Goal: Task Accomplishment & Management: Use online tool/utility

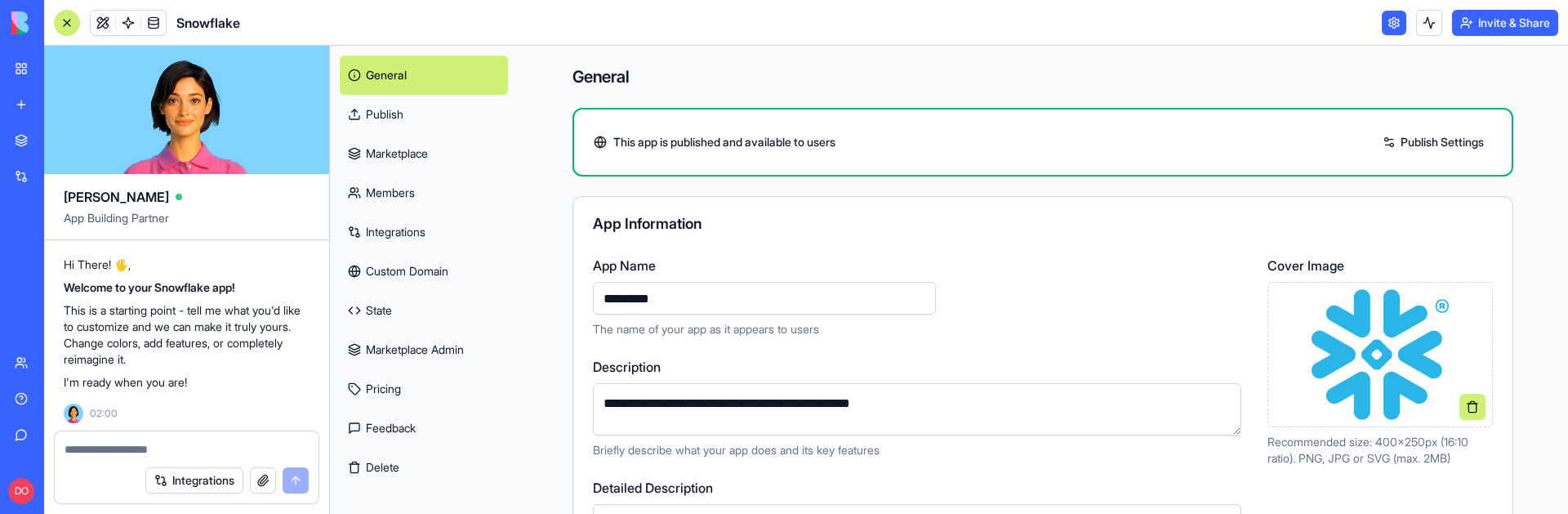
click at [19, 68] on link "My Workspace" at bounding box center [37, 68] width 65 height 33
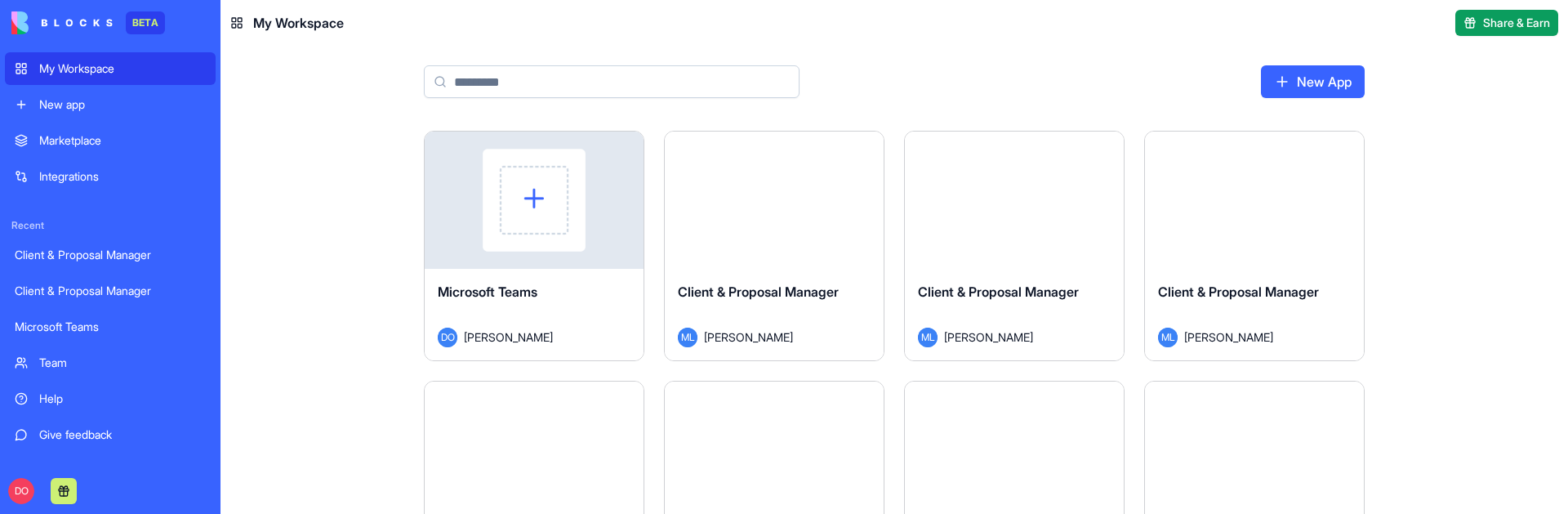
click at [599, 254] on div "Launch" at bounding box center [534, 200] width 219 height 137
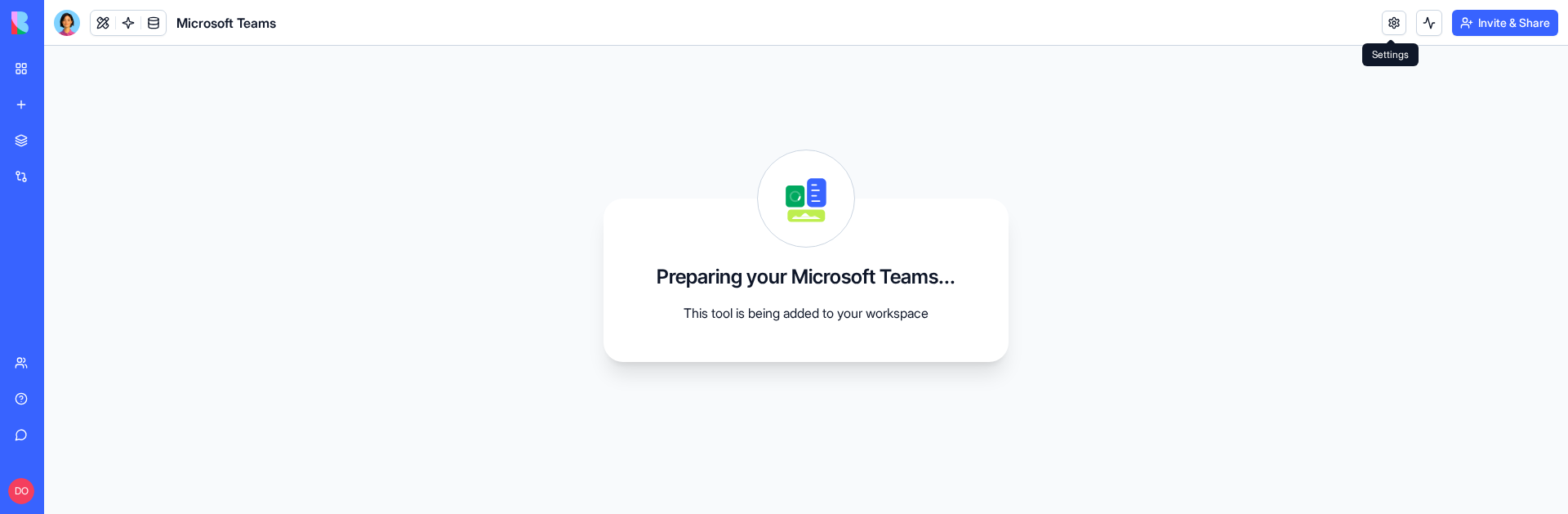
click at [1235, 20] on link at bounding box center [1394, 23] width 25 height 25
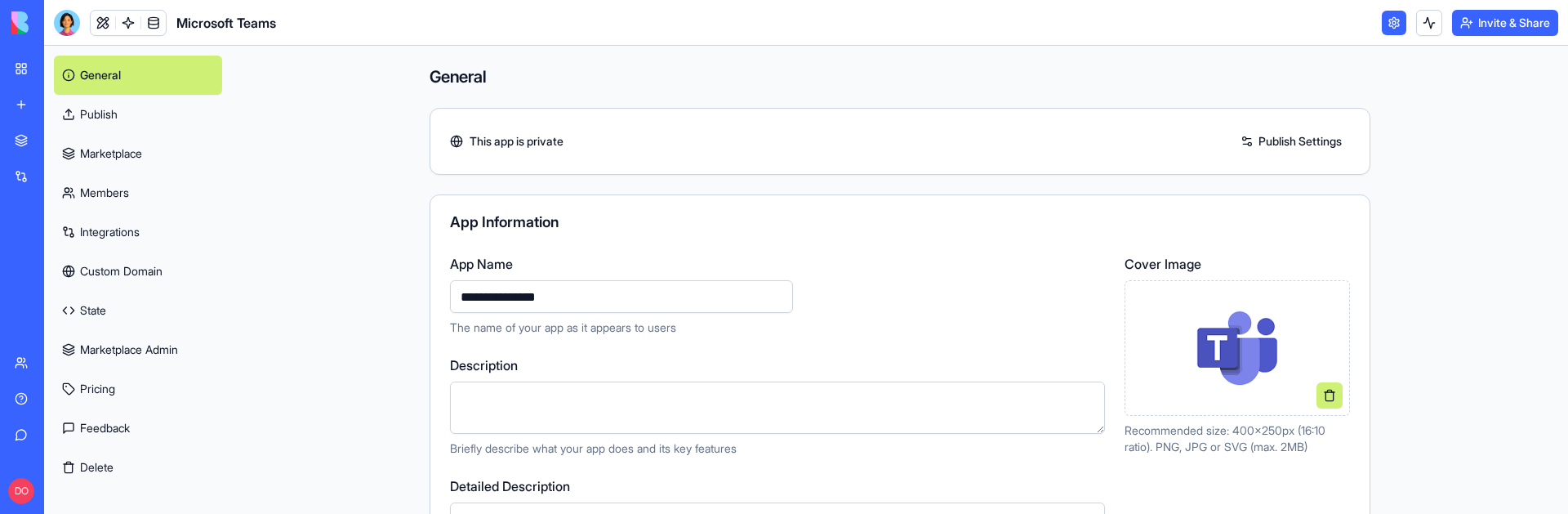
click at [114, 121] on link "Publish" at bounding box center [137, 114] width 168 height 39
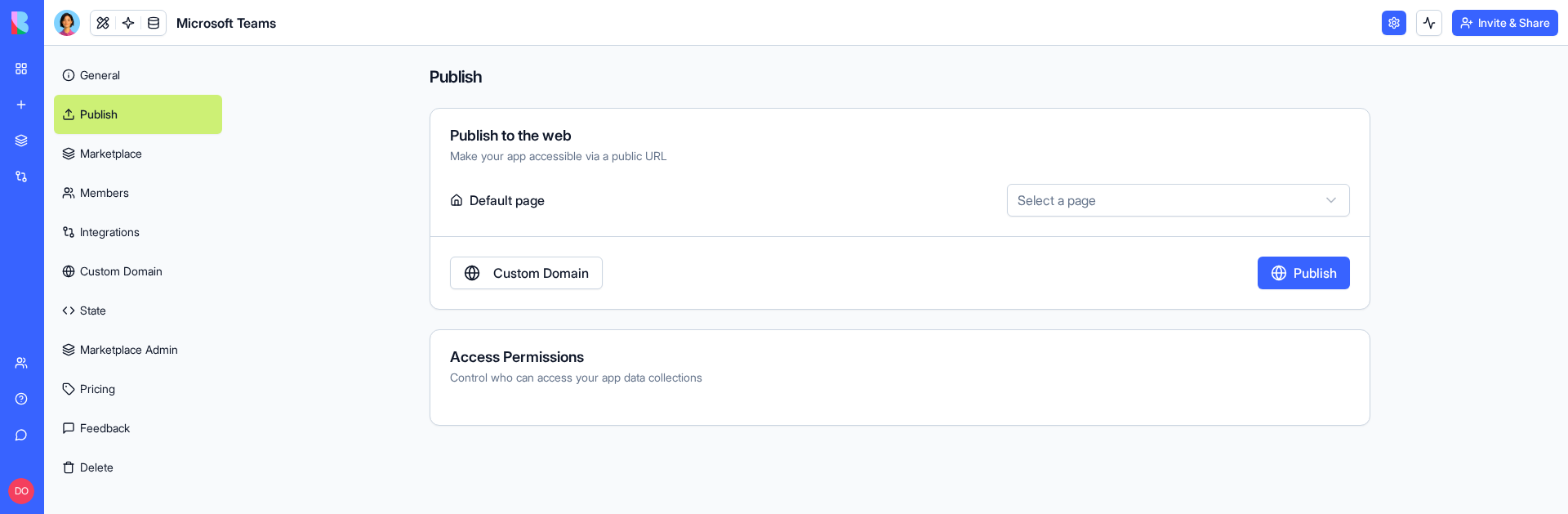
click at [101, 156] on link "Marketplace" at bounding box center [137, 153] width 168 height 39
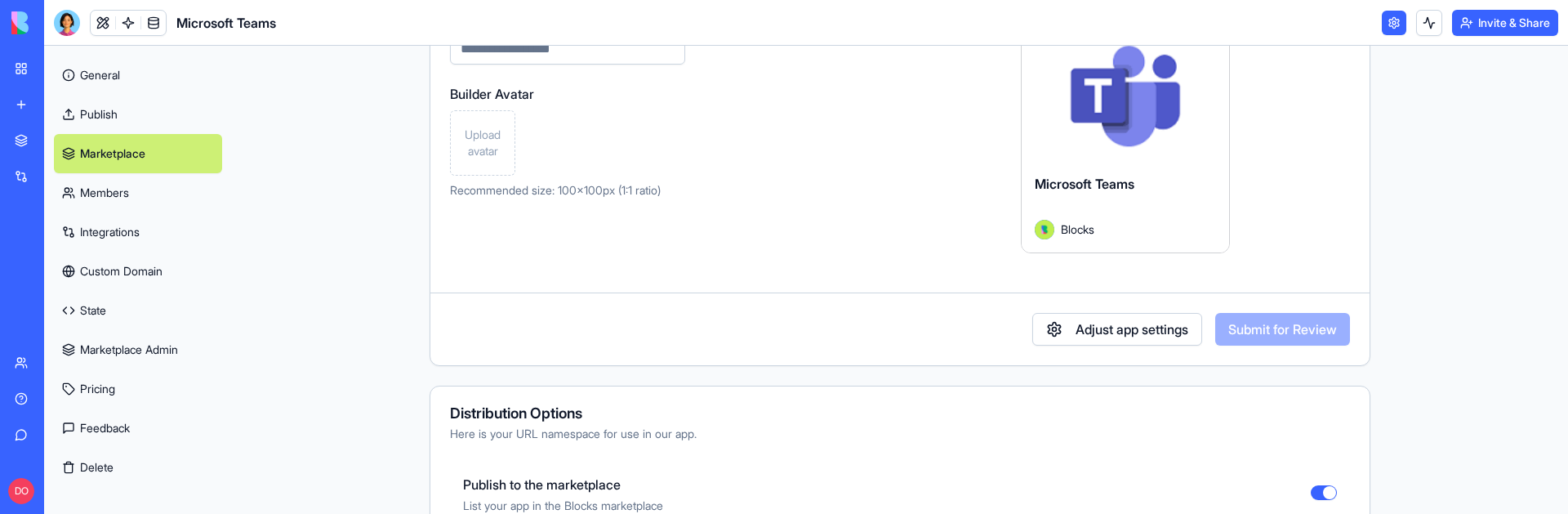
scroll to position [208, 0]
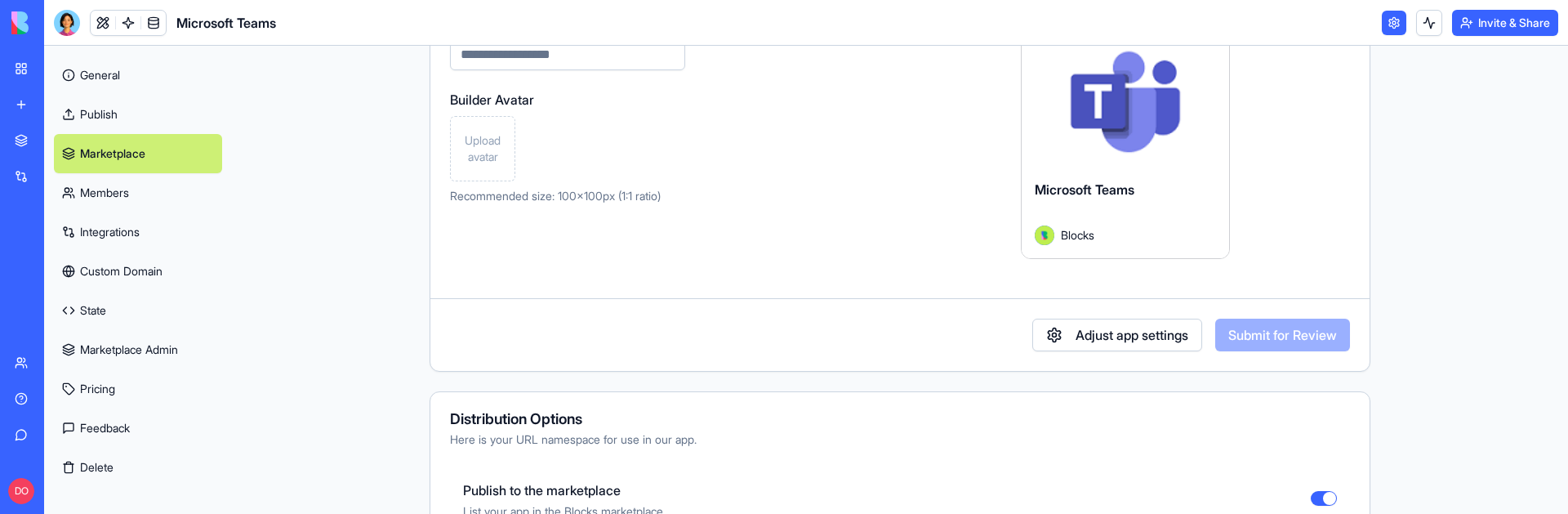
click at [121, 105] on link "Publish" at bounding box center [137, 114] width 168 height 39
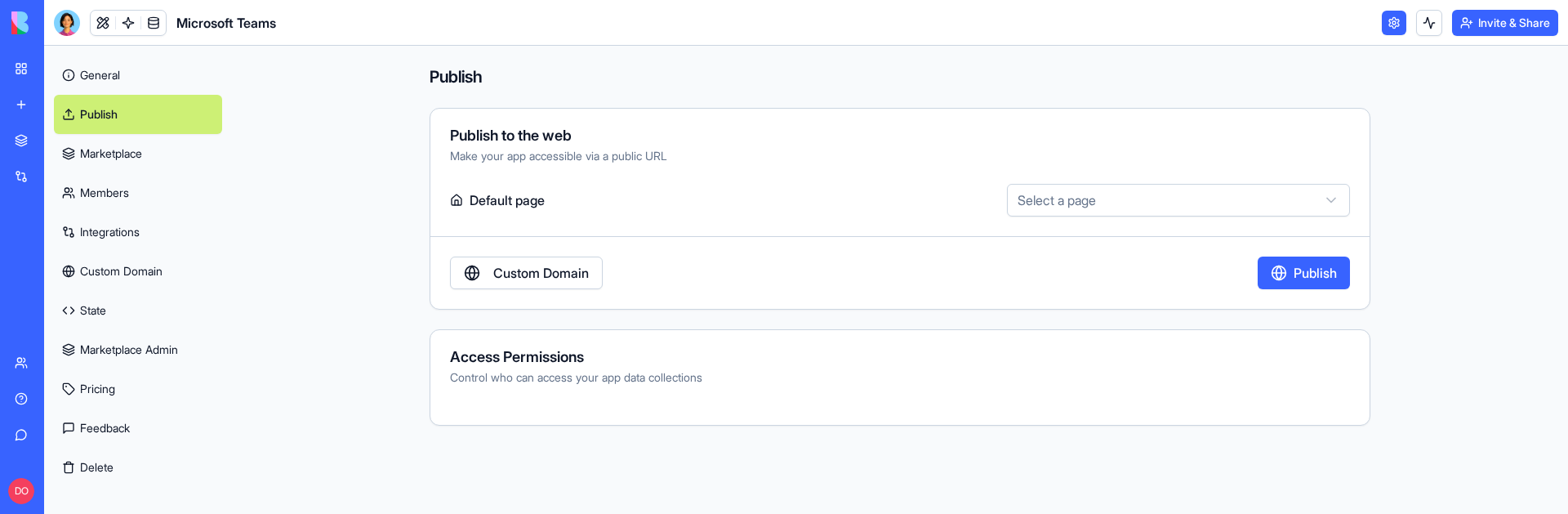
click at [124, 77] on link "General" at bounding box center [137, 75] width 168 height 39
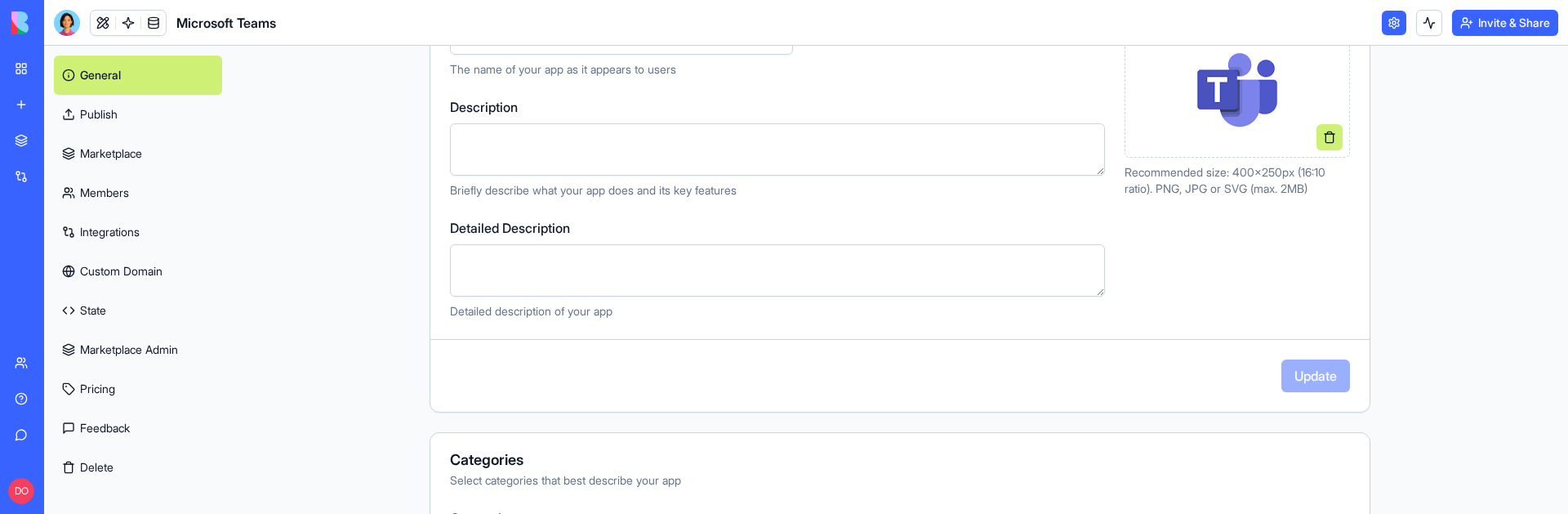
scroll to position [213, 0]
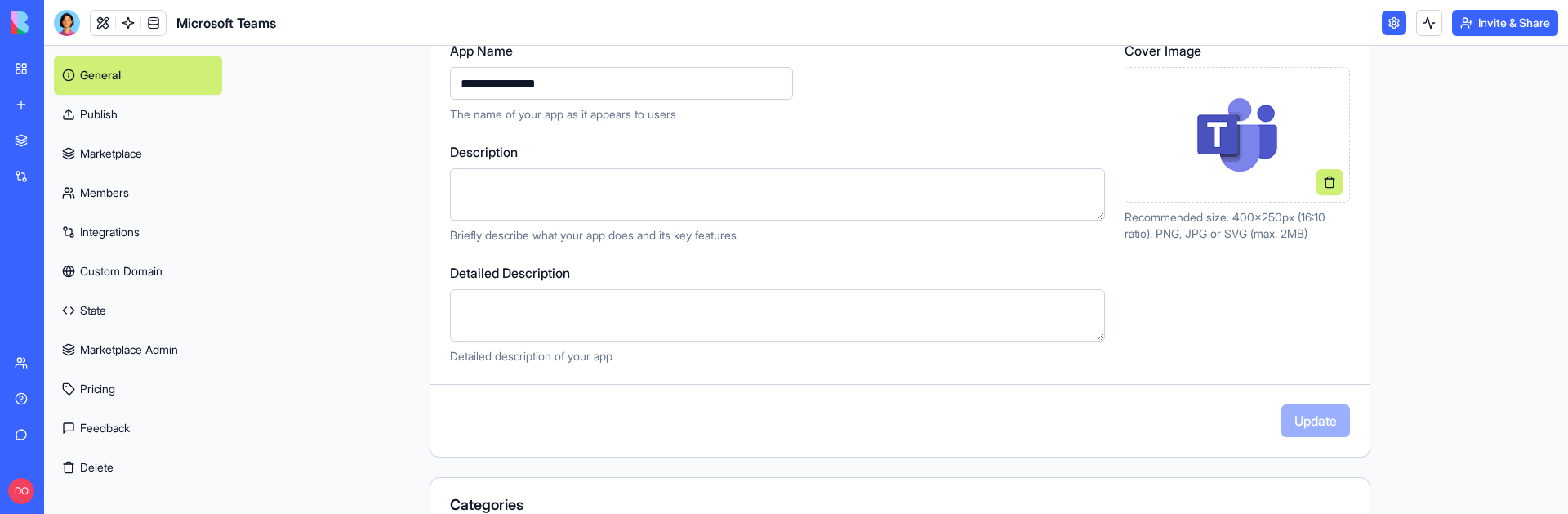
click at [527, 205] on textarea "Description" at bounding box center [777, 194] width 655 height 52
type textarea "**********"
click at [70, 184] on link "Integrations" at bounding box center [37, 177] width 65 height 33
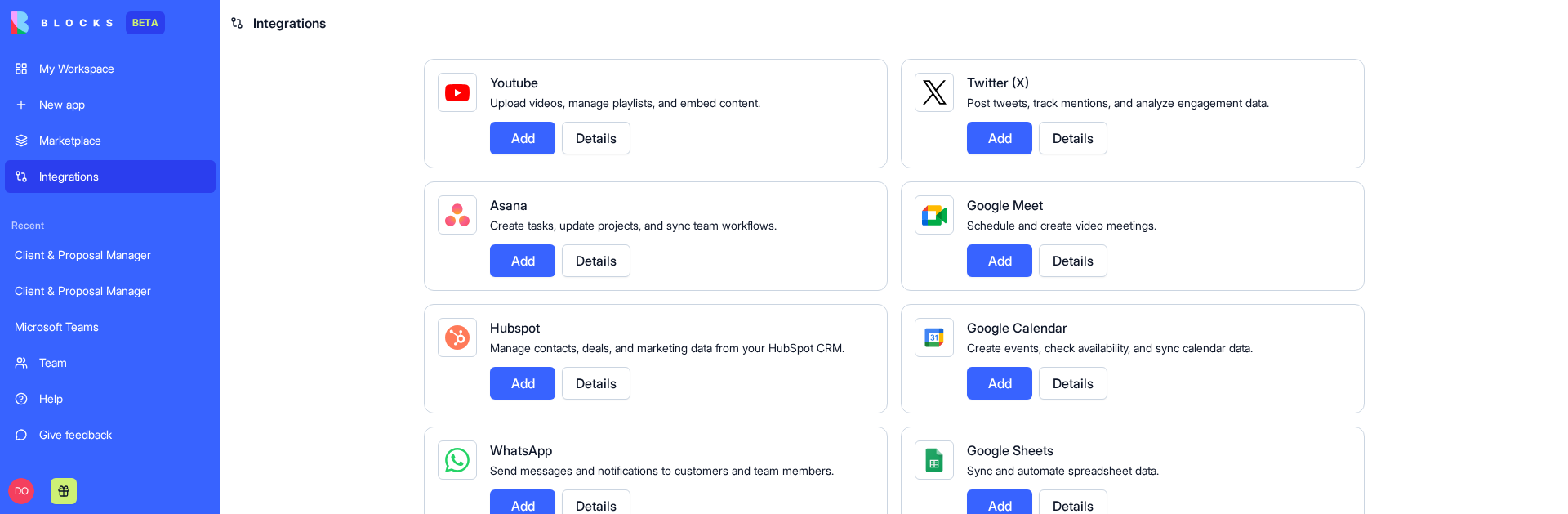
scroll to position [392, 0]
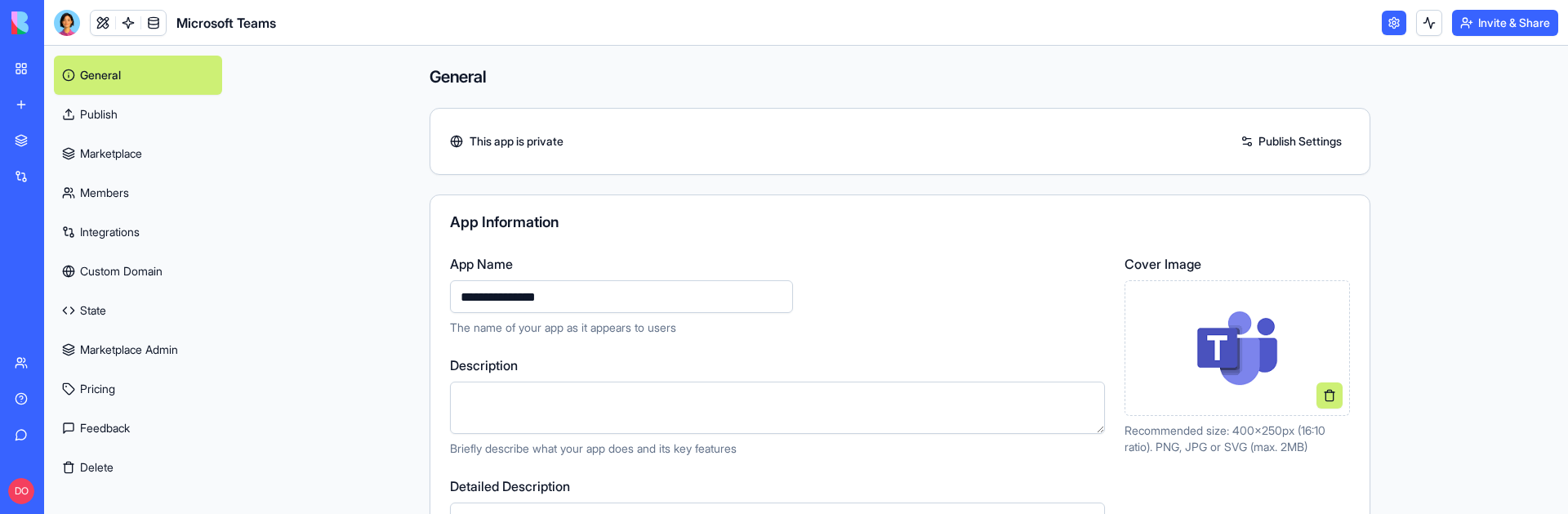
click at [531, 410] on textarea "Description" at bounding box center [777, 407] width 655 height 52
type textarea "**********"
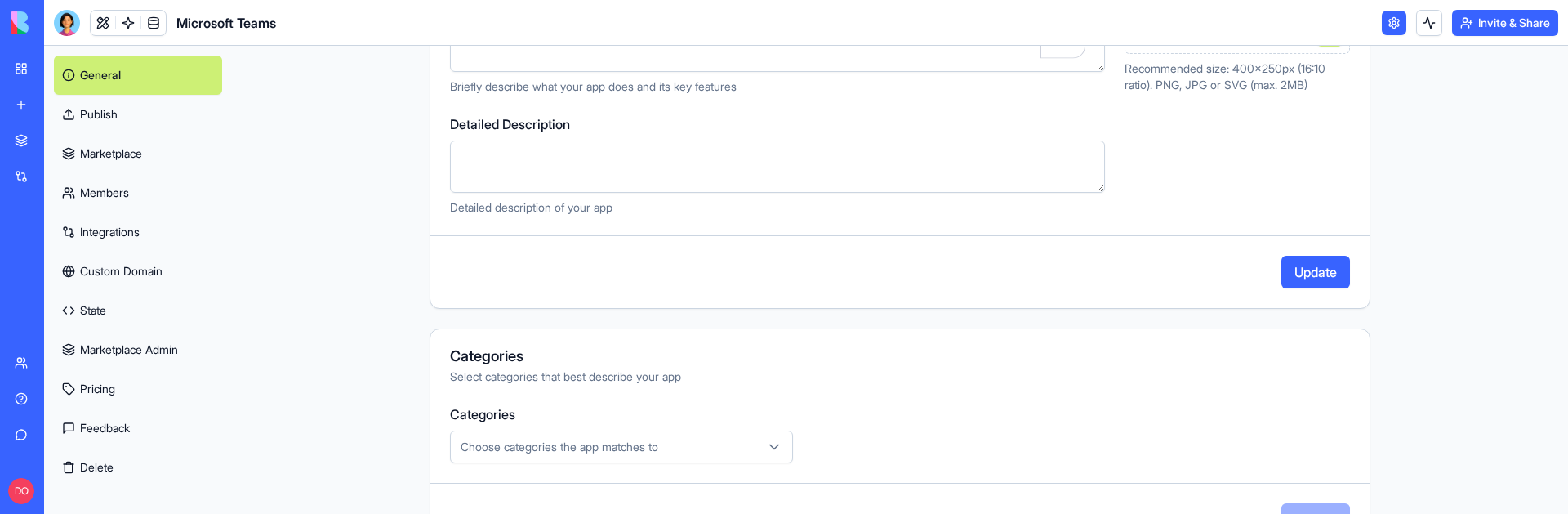
click at [1235, 271] on button "Update" at bounding box center [1315, 272] width 68 height 33
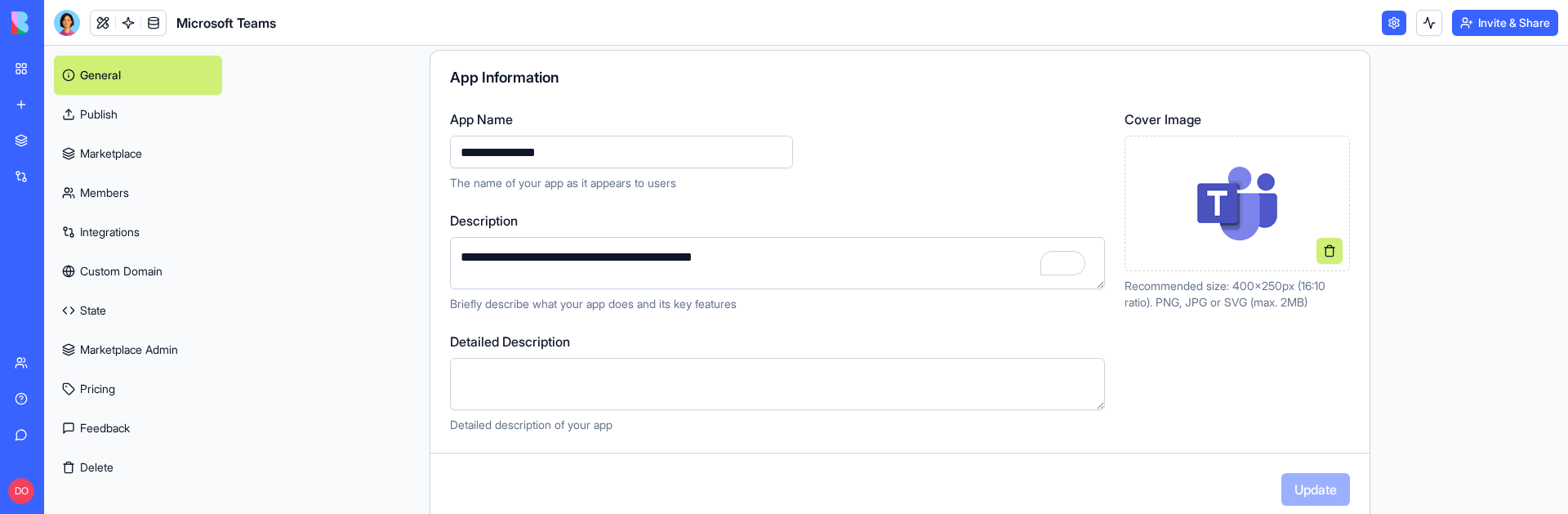
click at [108, 110] on link "Publish" at bounding box center [137, 114] width 168 height 39
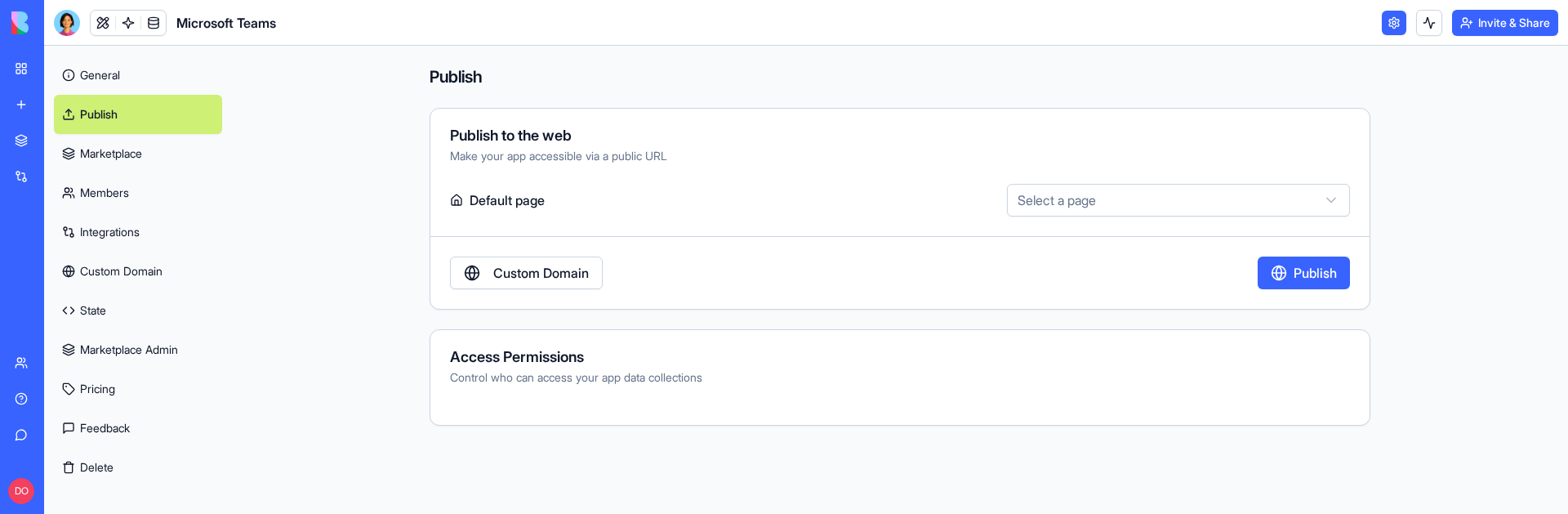
click at [1235, 266] on button "Publish" at bounding box center [1304, 273] width 92 height 33
click at [37, 177] on link "Integrations" at bounding box center [37, 177] width 65 height 33
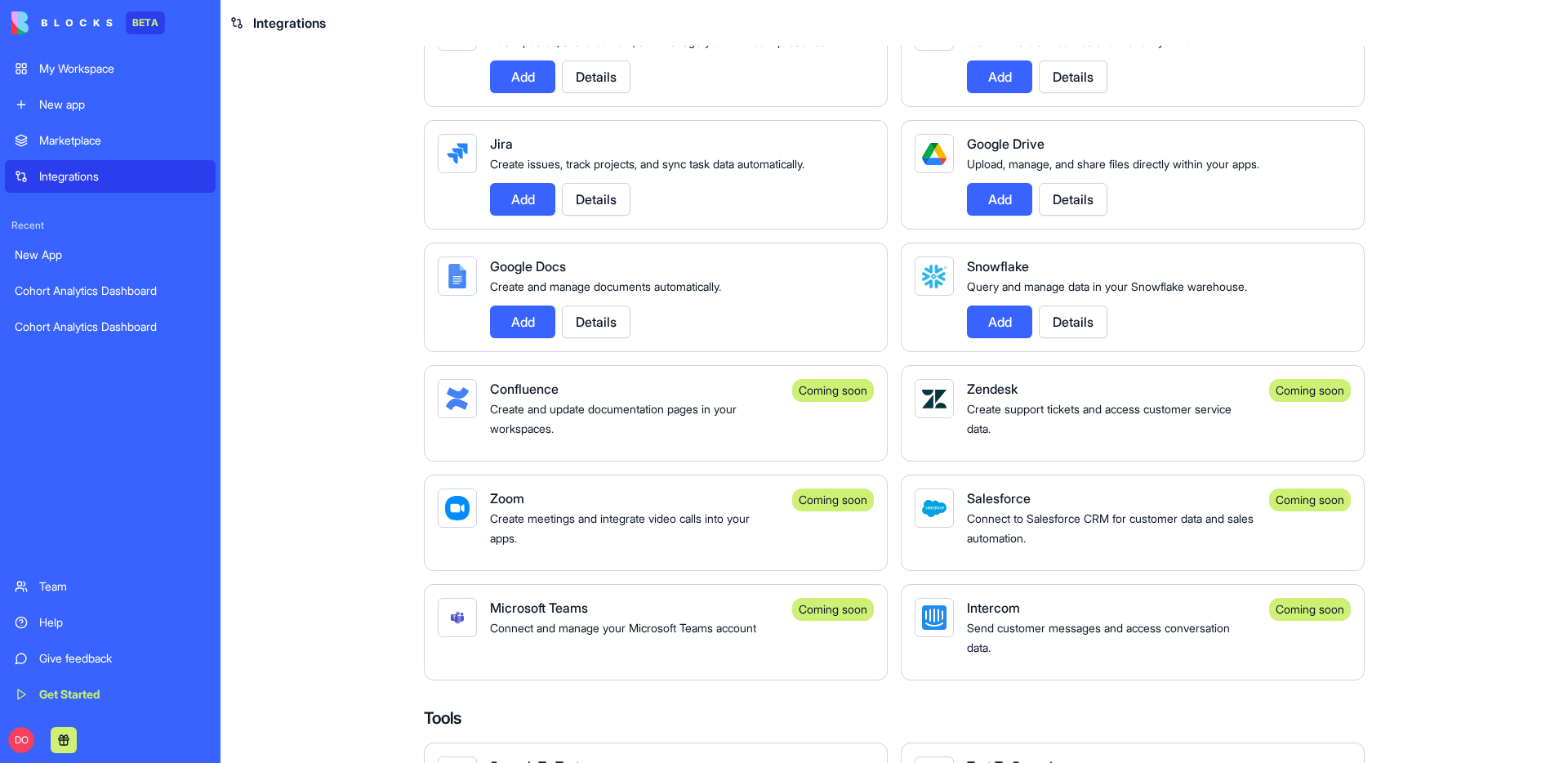
scroll to position [959, 0]
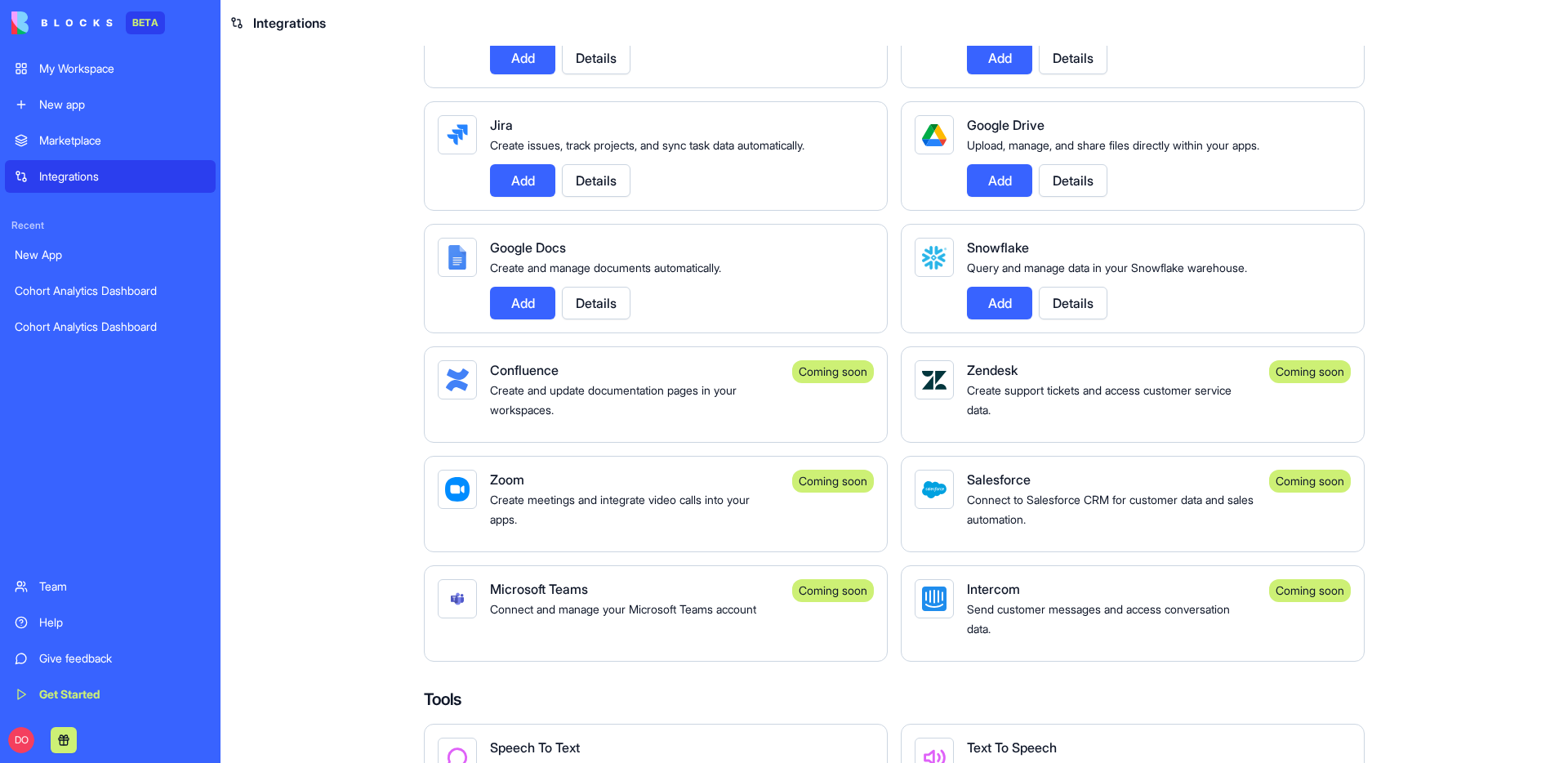
click at [358, 604] on main "Integrations Manage your connected services and discover new integrations Integ…" at bounding box center [894, 405] width 1348 height 717
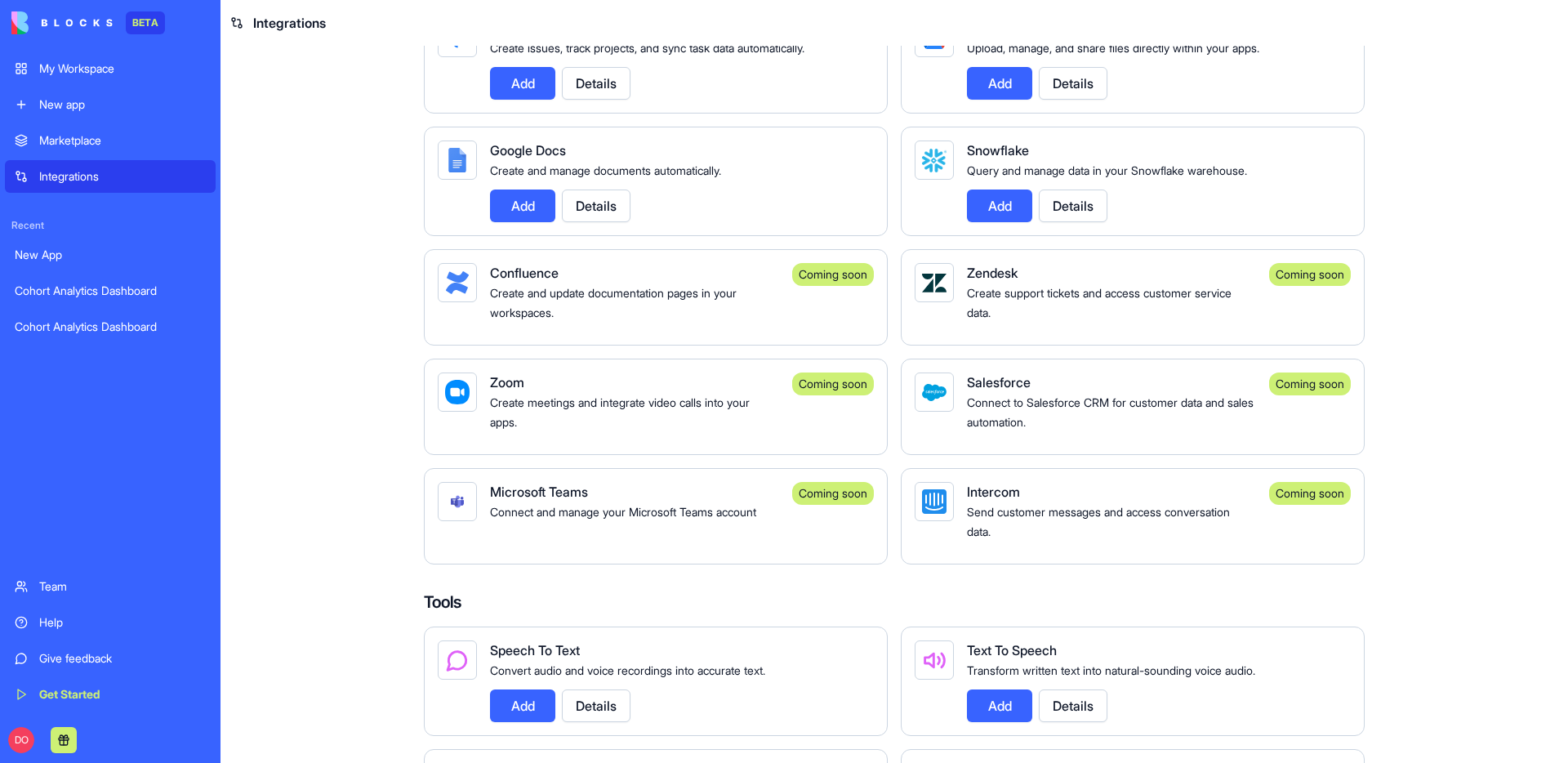
scroll to position [1052, 0]
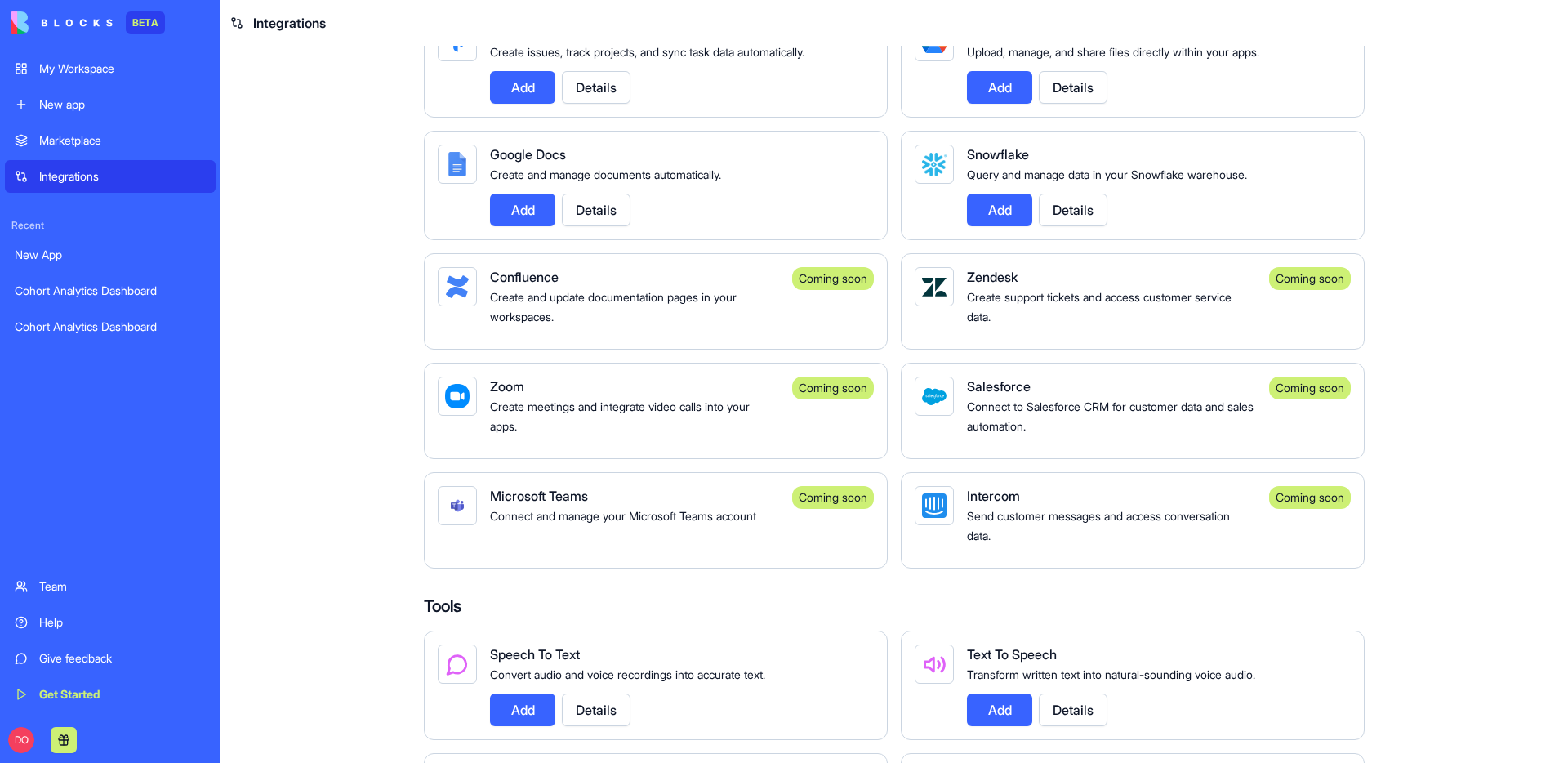
click at [1082, 525] on div "Send customer messages and access conversation data." at bounding box center [1112, 525] width 289 height 39
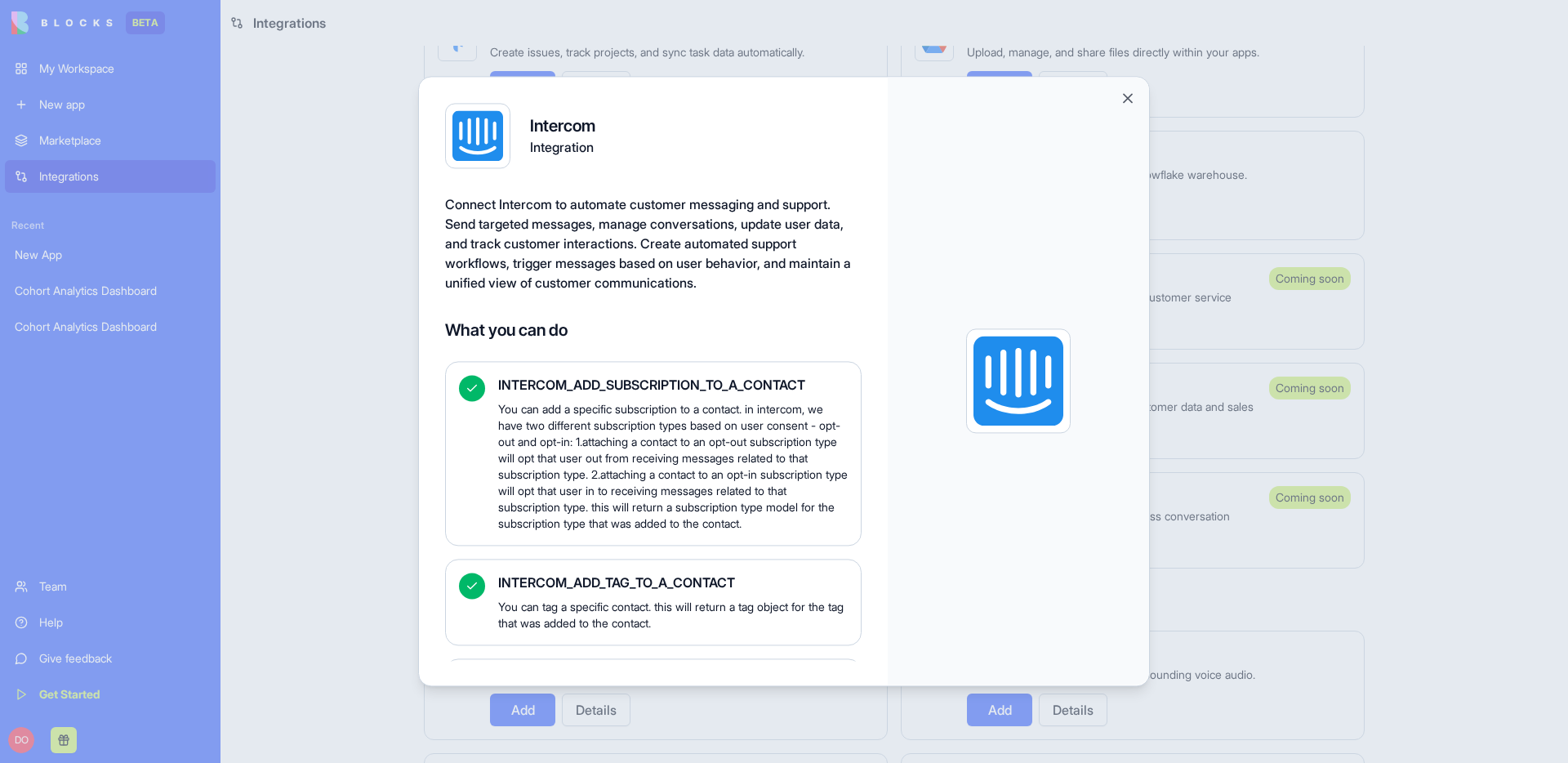
click at [1121, 104] on button "Close" at bounding box center [1128, 98] width 16 height 16
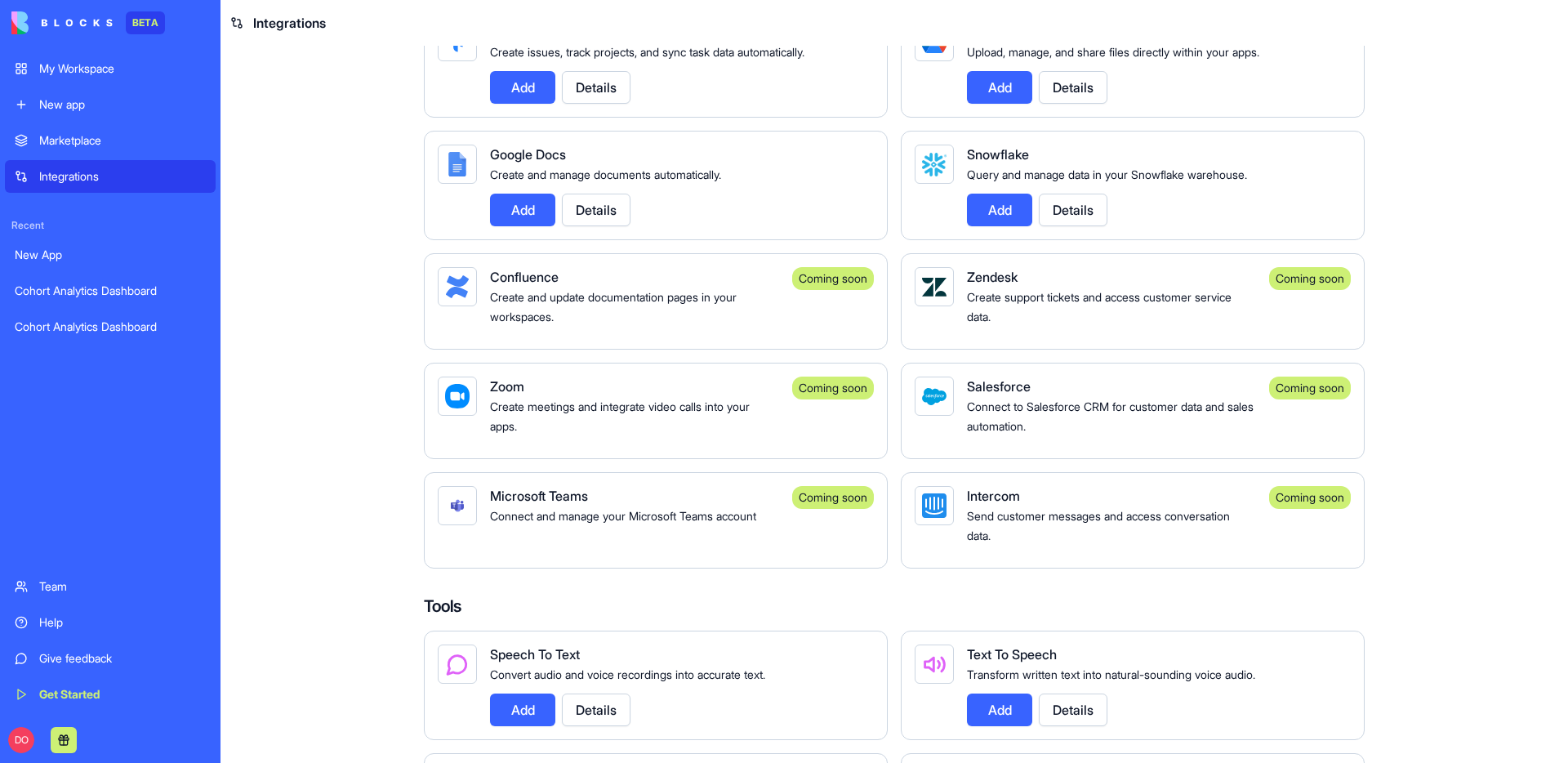
click at [997, 554] on div "Intercom Send customer messages and access conversation data." at bounding box center [1112, 520] width 289 height 68
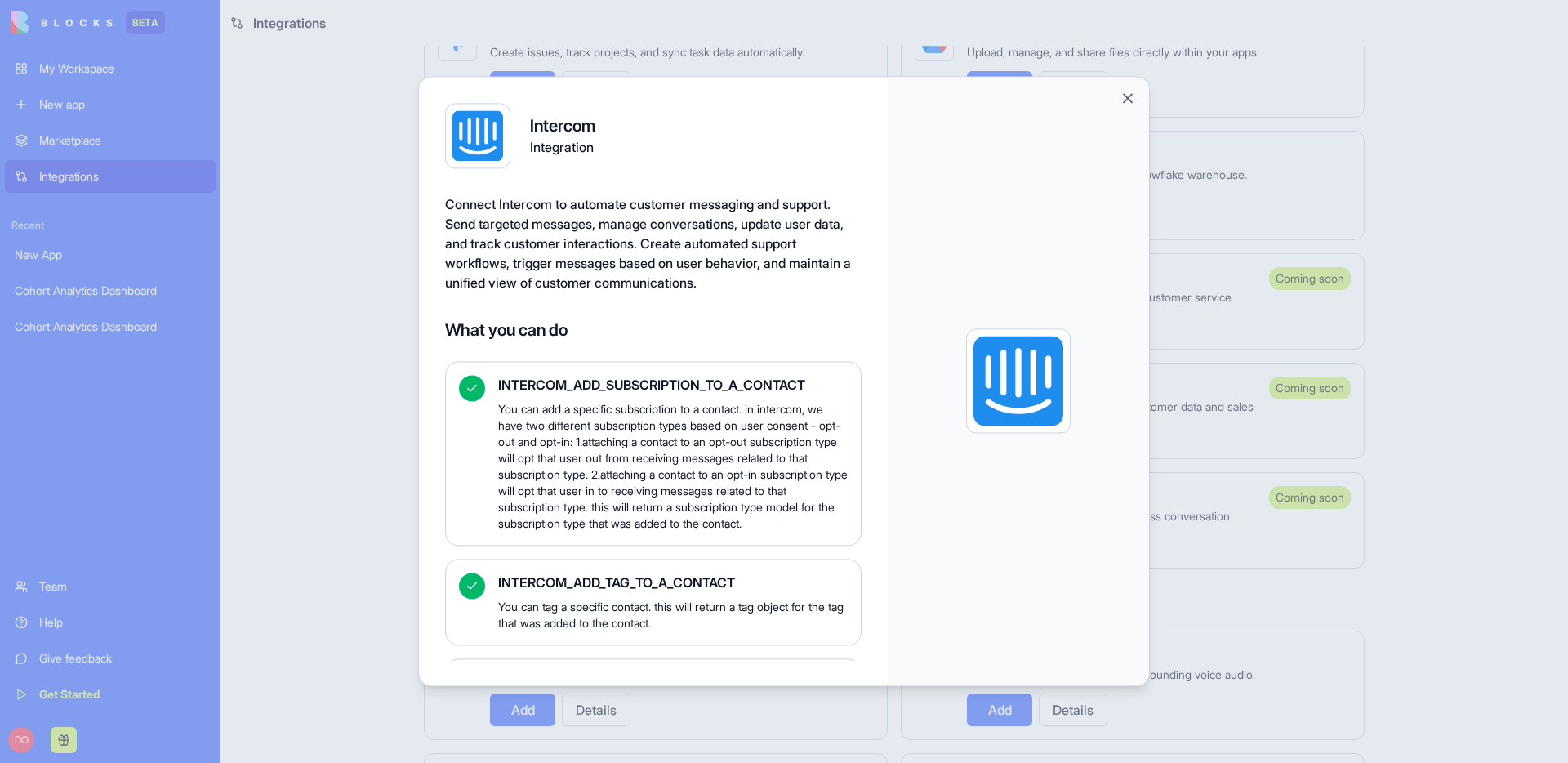
click at [1126, 100] on button "Close" at bounding box center [1128, 98] width 16 height 16
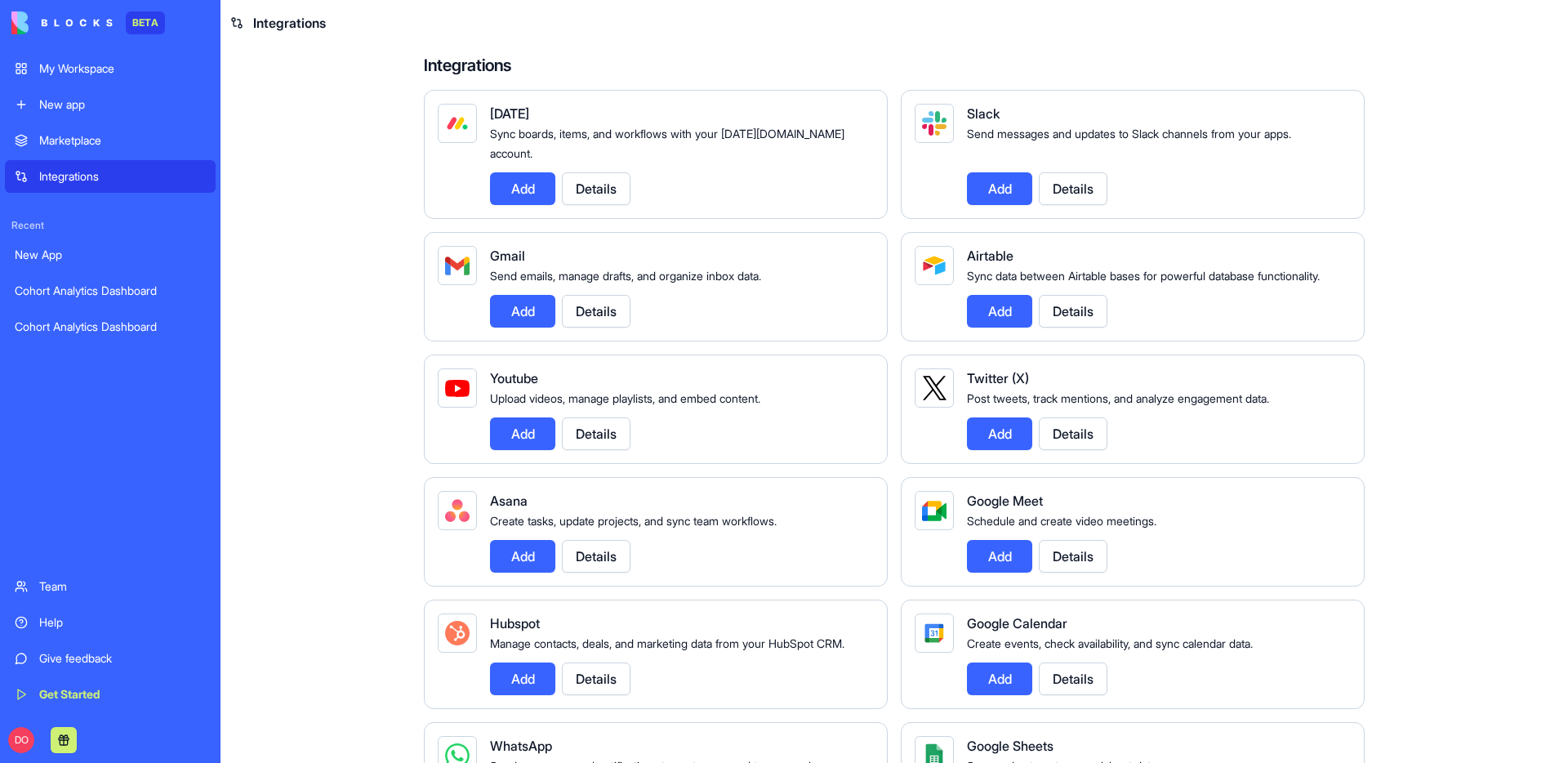
scroll to position [0, 0]
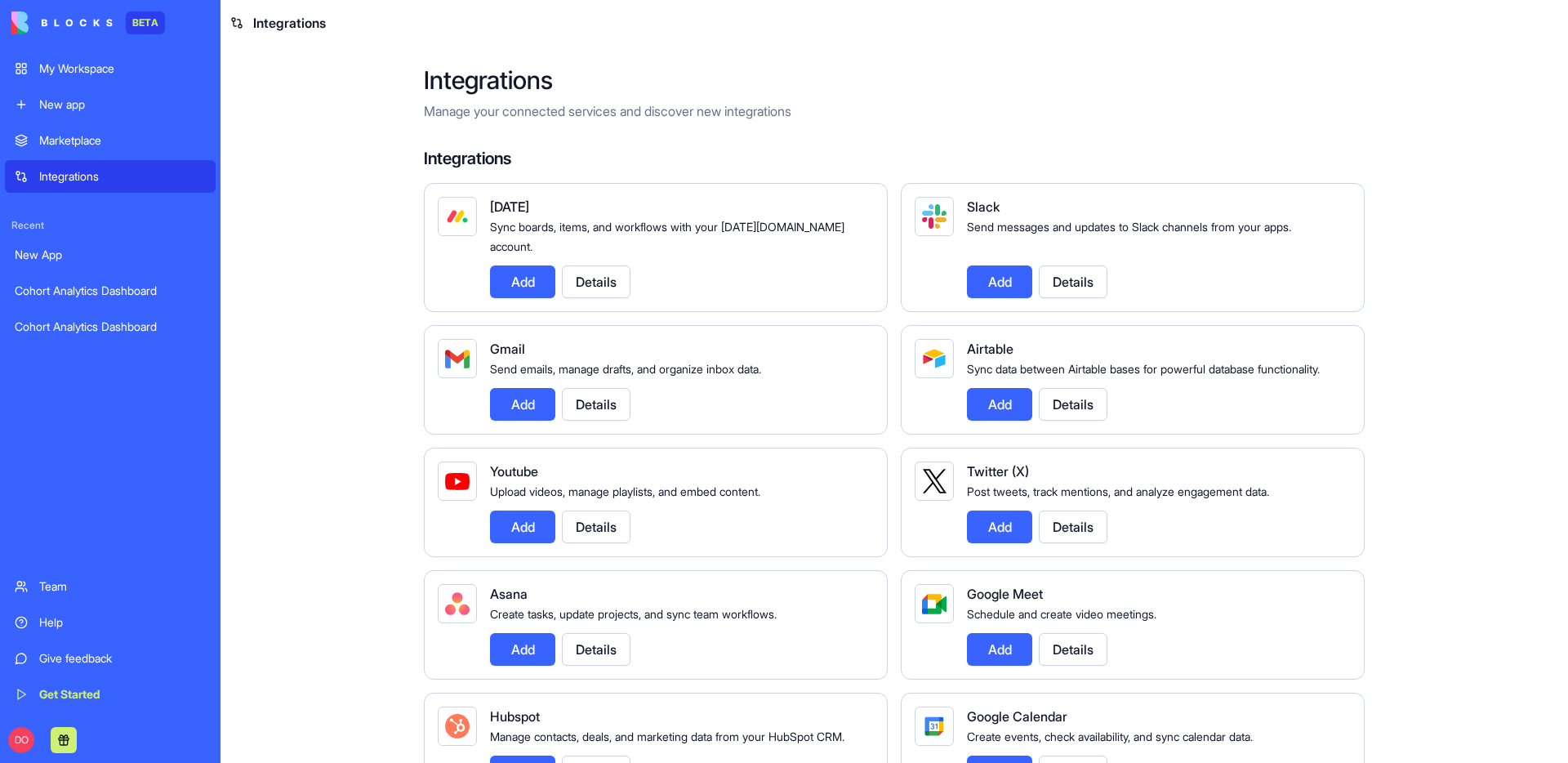
click at [156, 77] on link "My Workspace" at bounding box center [110, 68] width 210 height 33
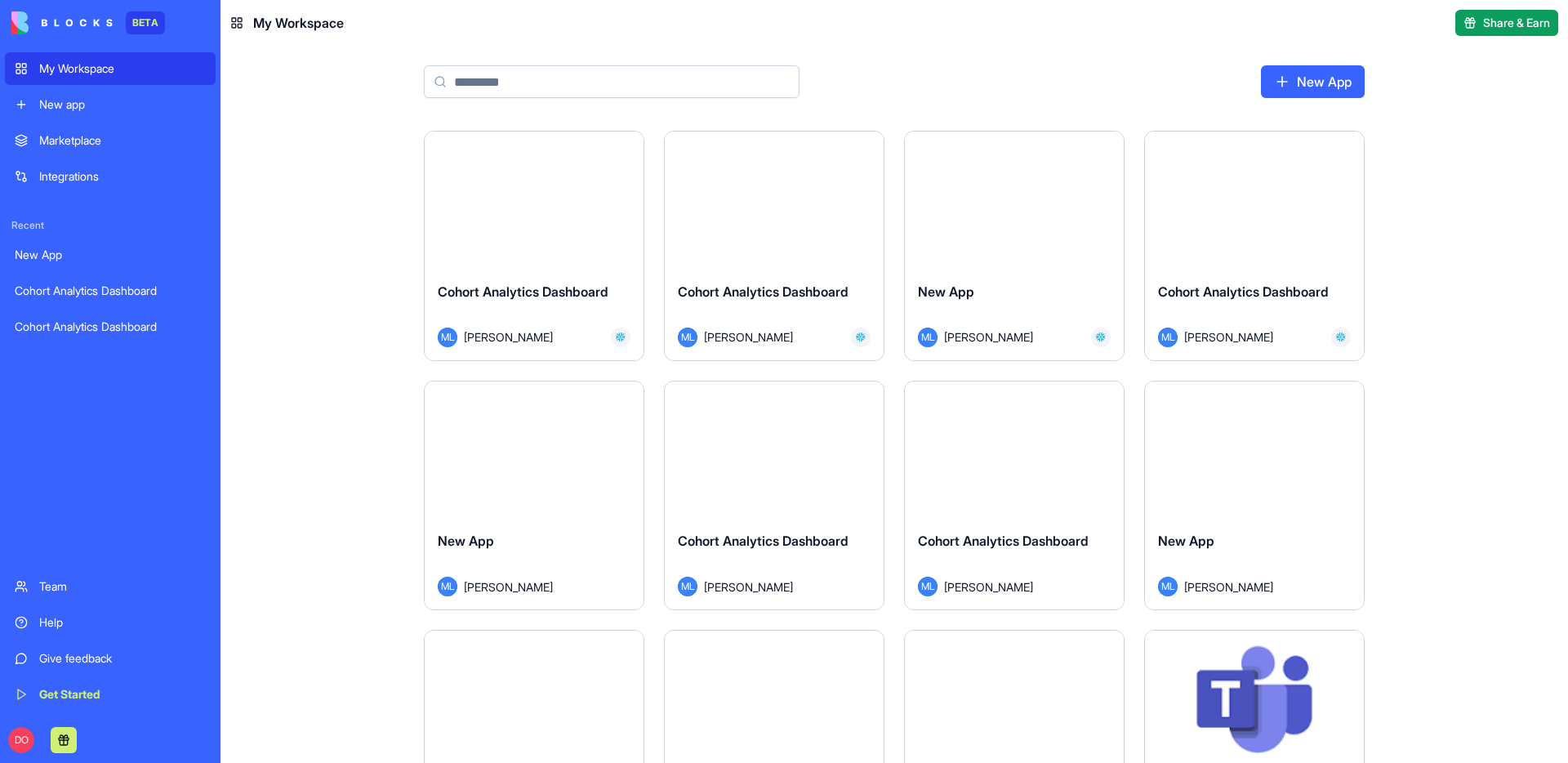
click at [548, 68] on input at bounding box center [611, 82] width 376 height 33
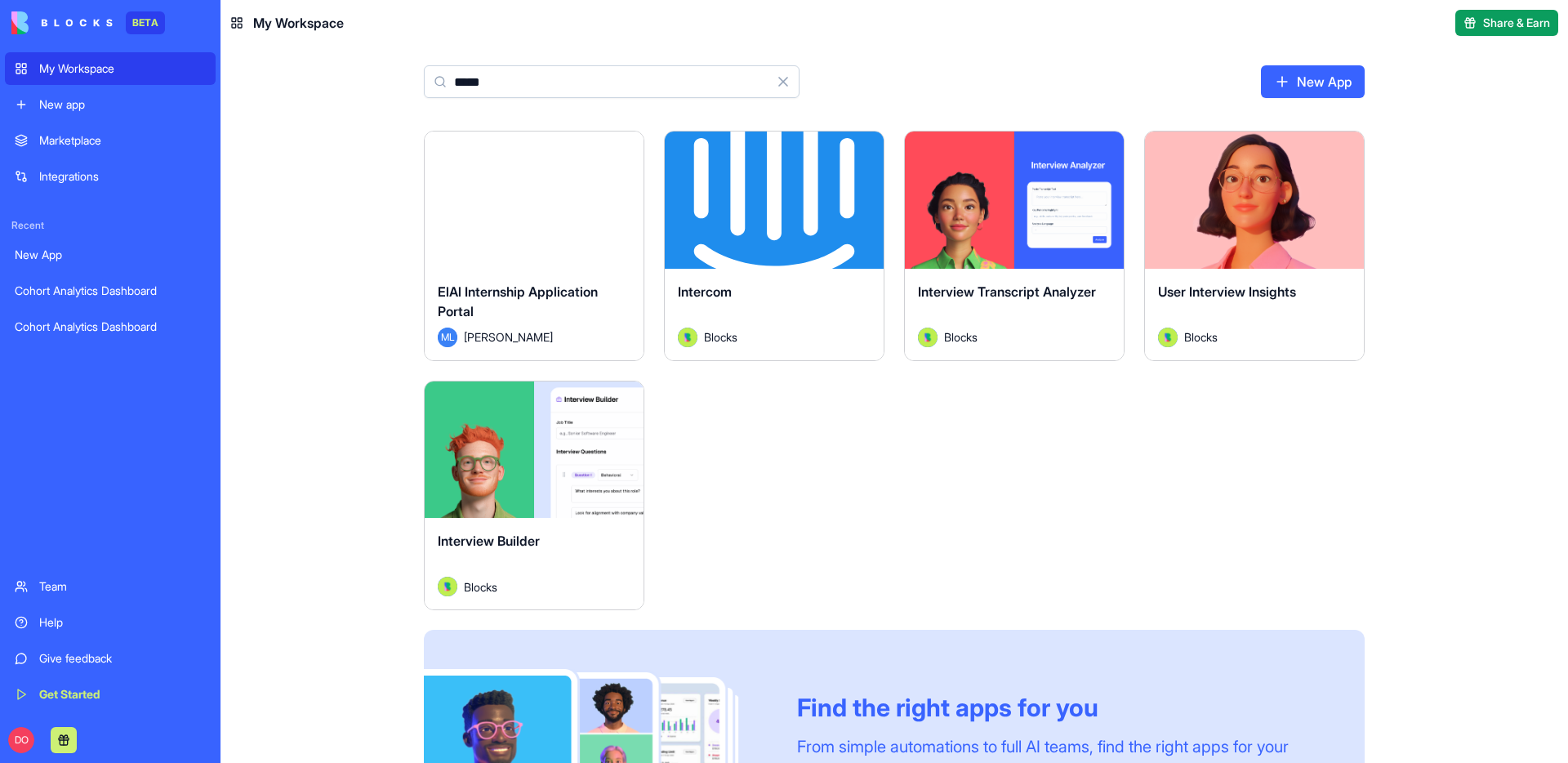
type input "*****"
click at [861, 148] on html "BETA My Workspace New app Marketplace Integrations Recent New App Cohort Analyt…" at bounding box center [784, 382] width 1568 height 763
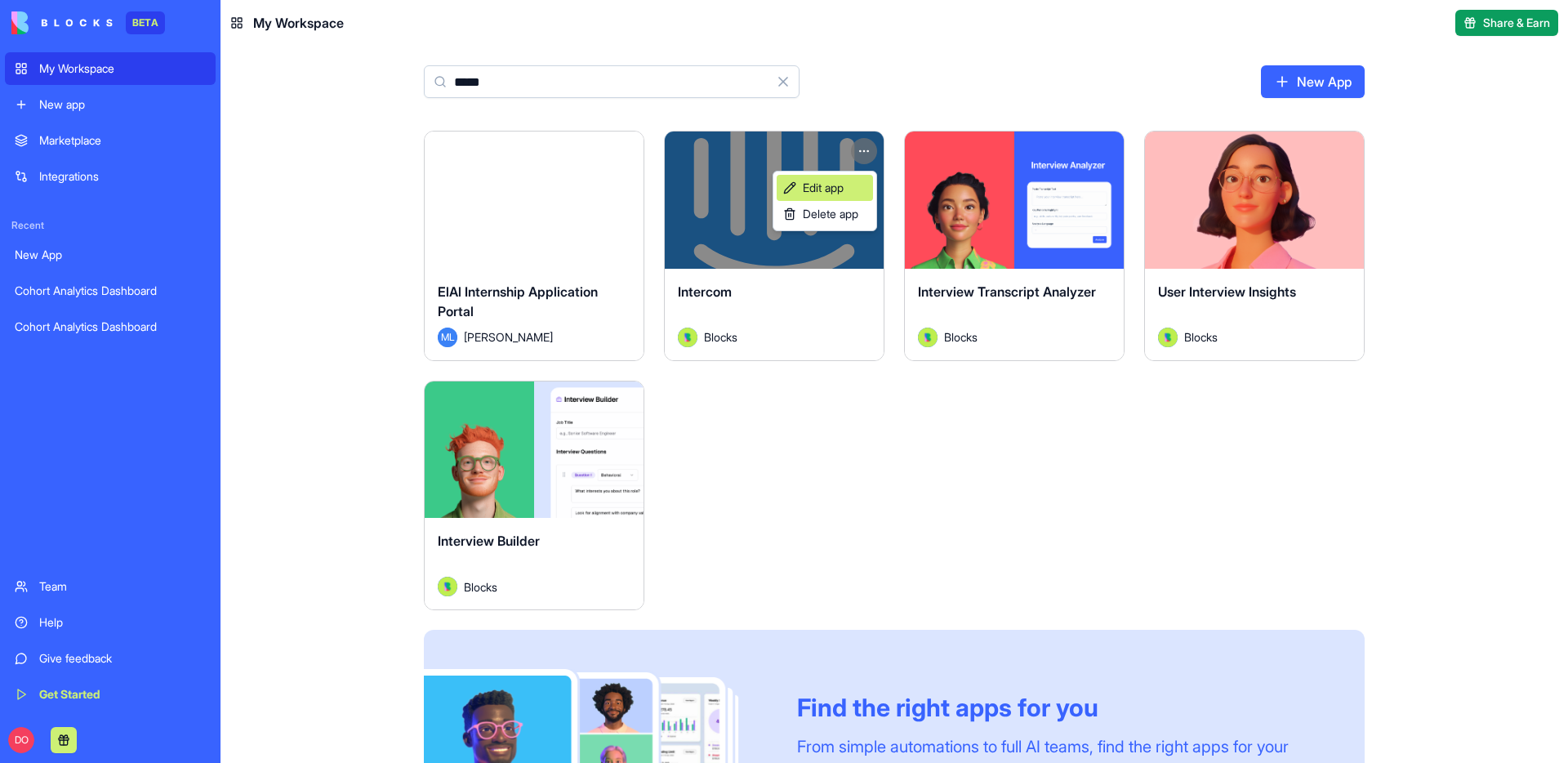
click at [835, 184] on span "Edit app" at bounding box center [823, 187] width 41 height 16
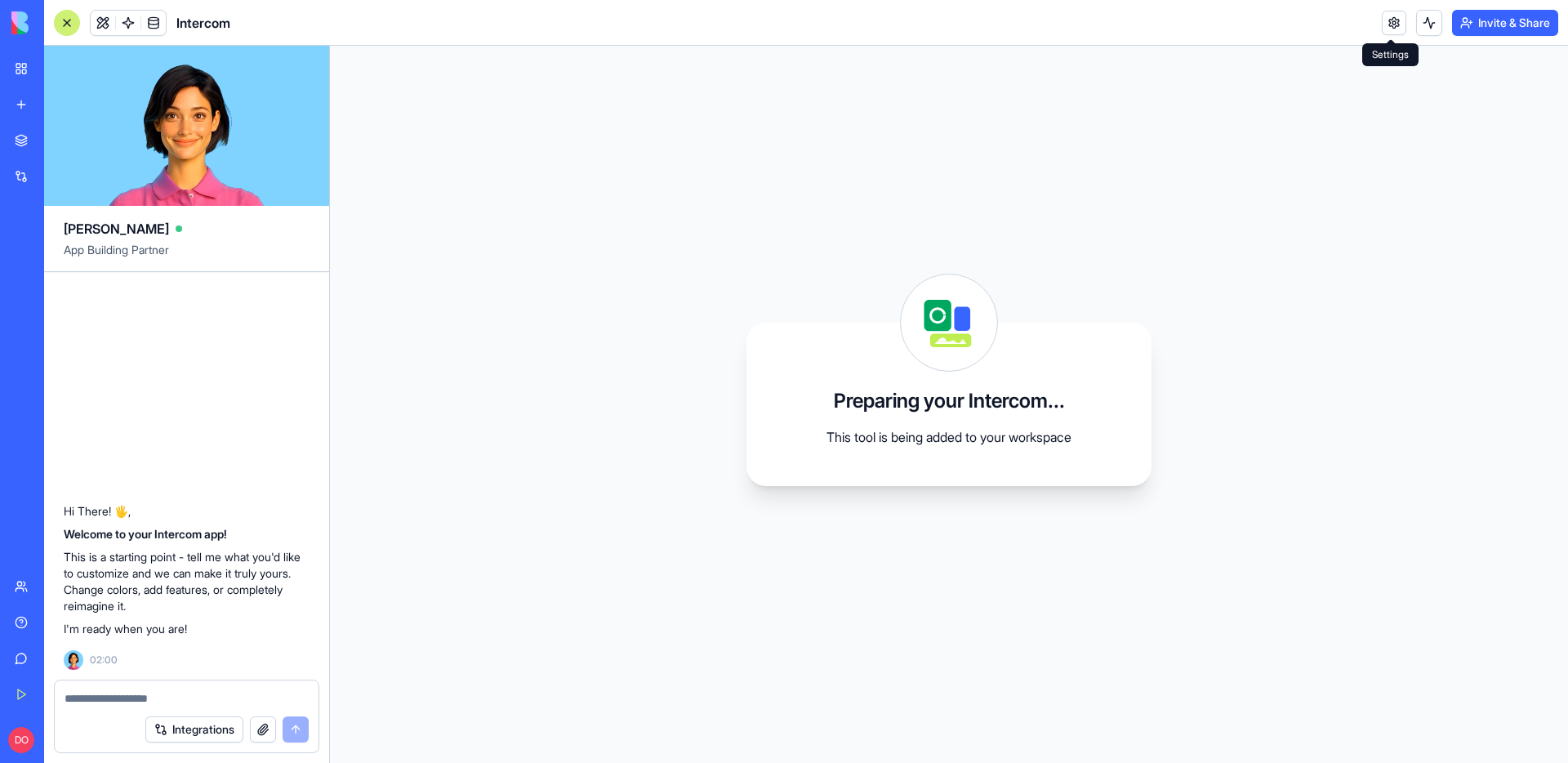
click at [1396, 25] on link at bounding box center [1394, 23] width 25 height 25
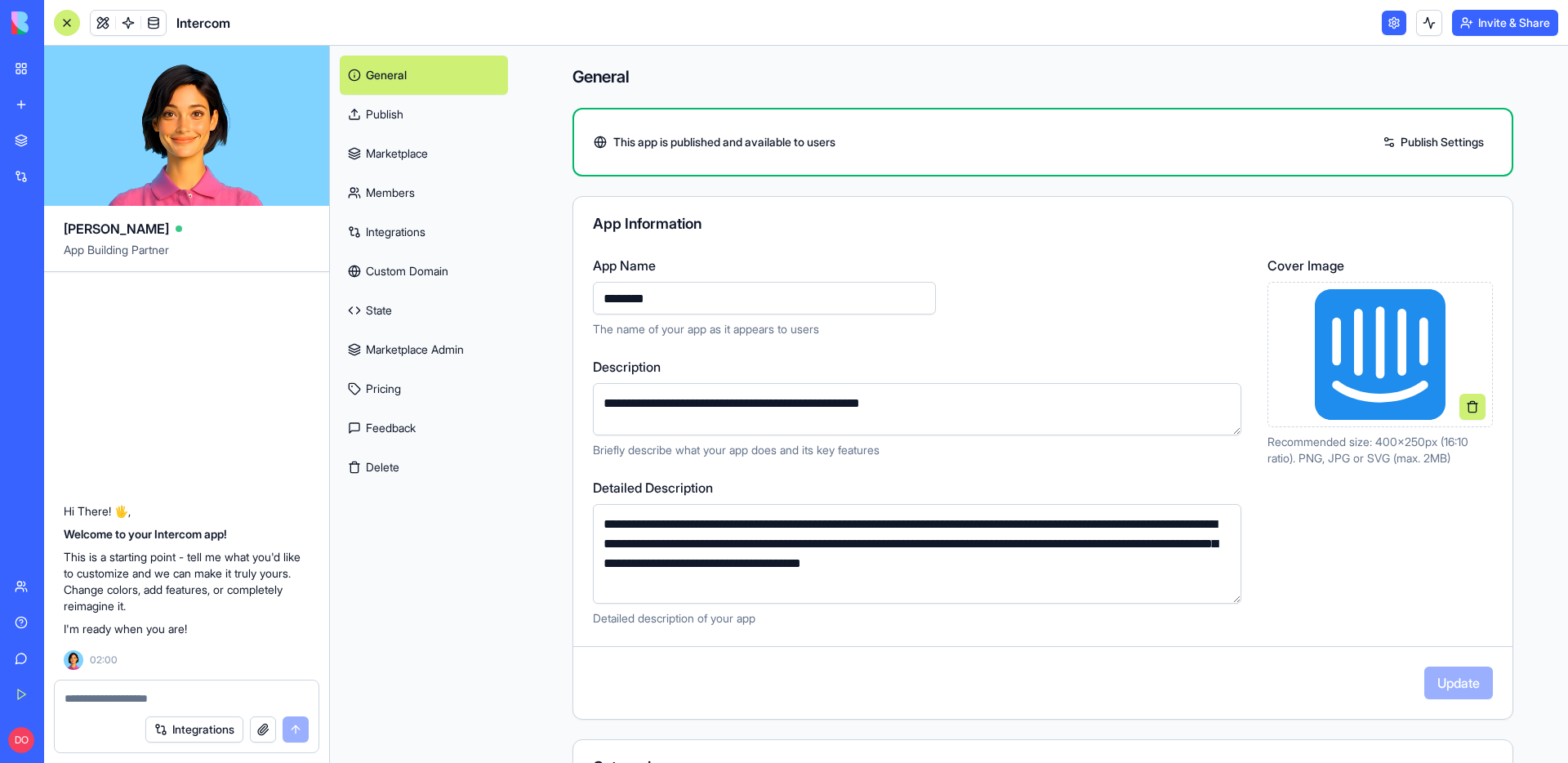
click at [416, 124] on link "Publish" at bounding box center [424, 114] width 168 height 39
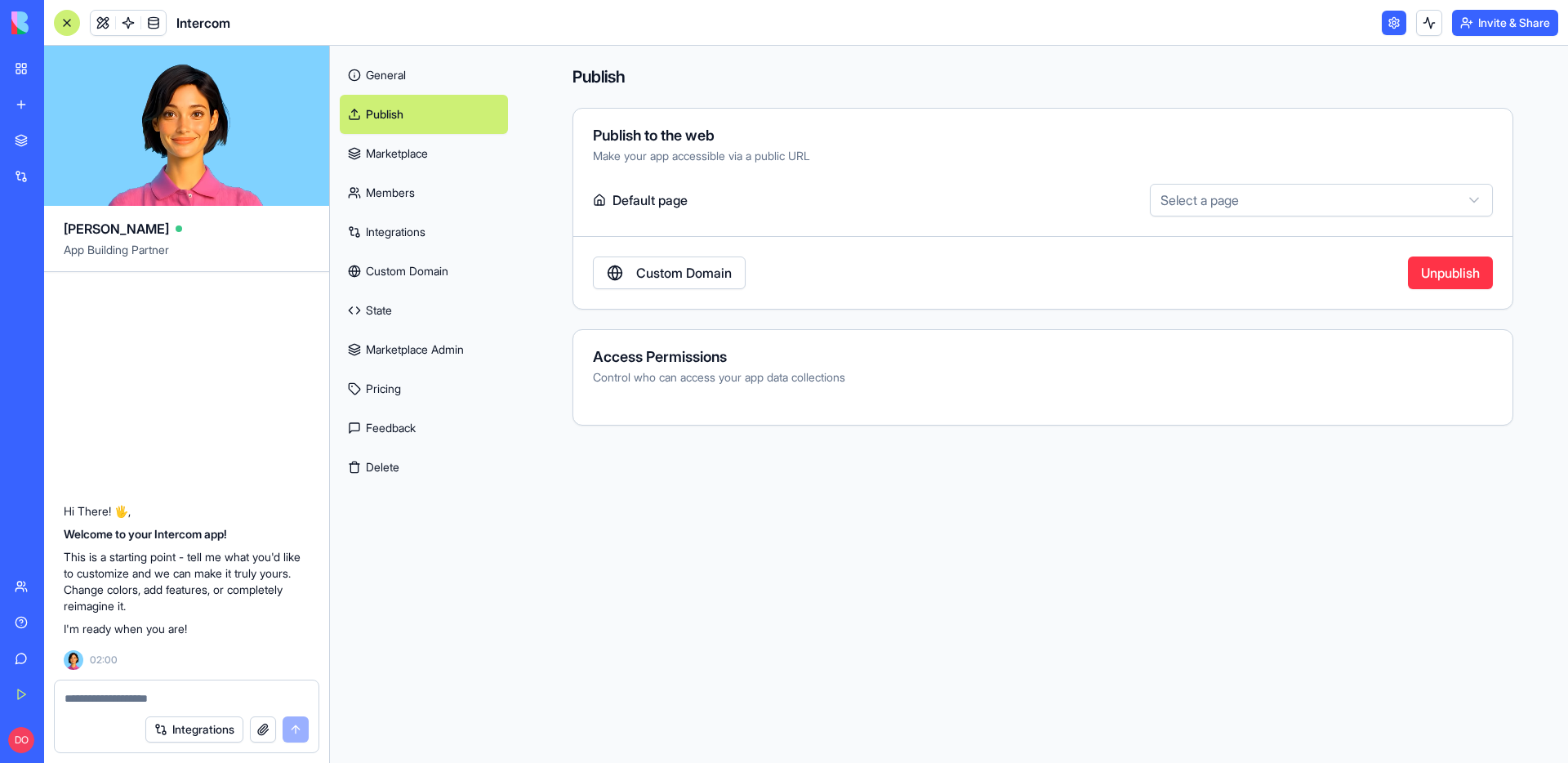
click at [416, 150] on link "Marketplace" at bounding box center [424, 153] width 168 height 39
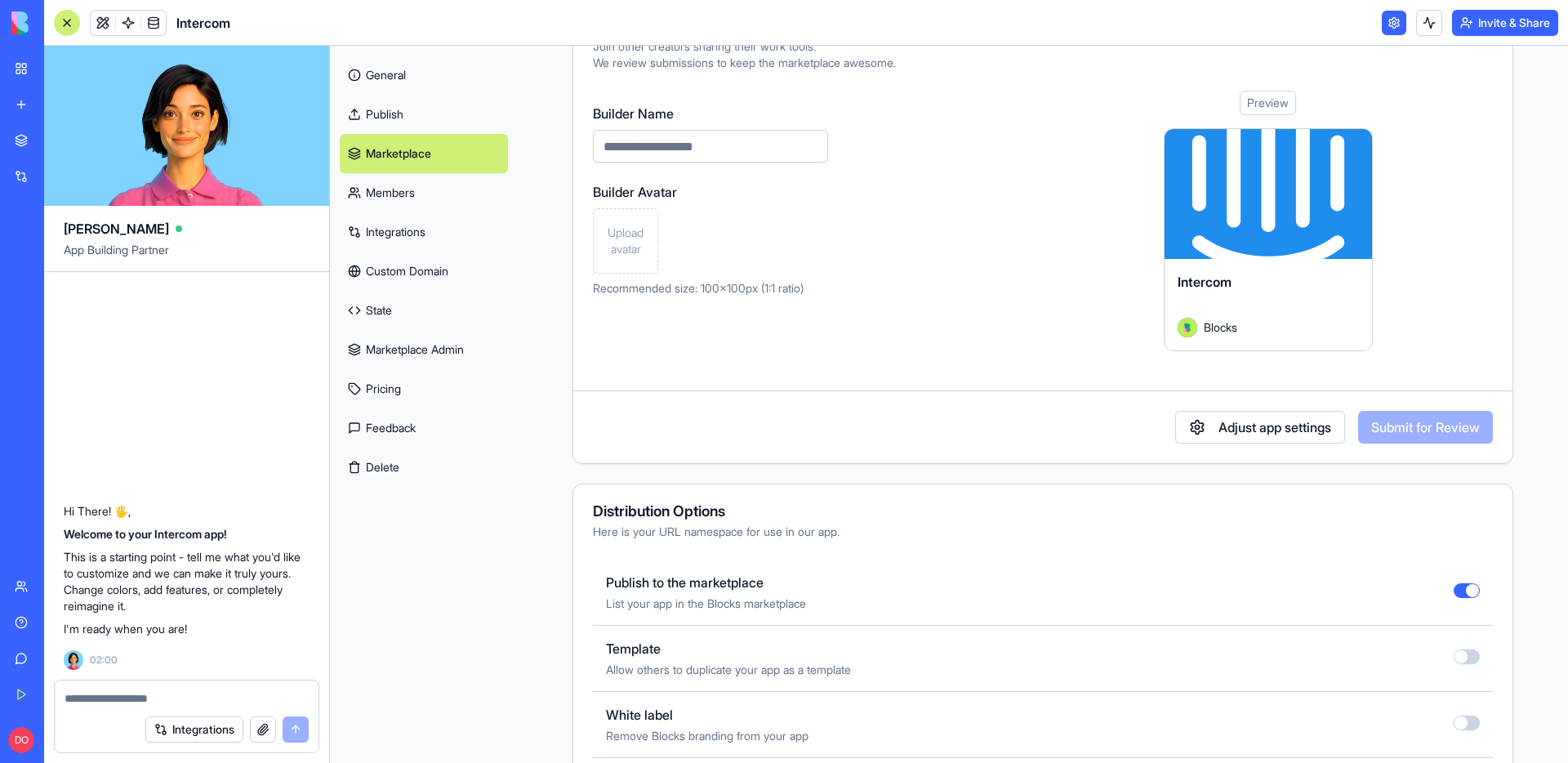
scroll to position [481, 0]
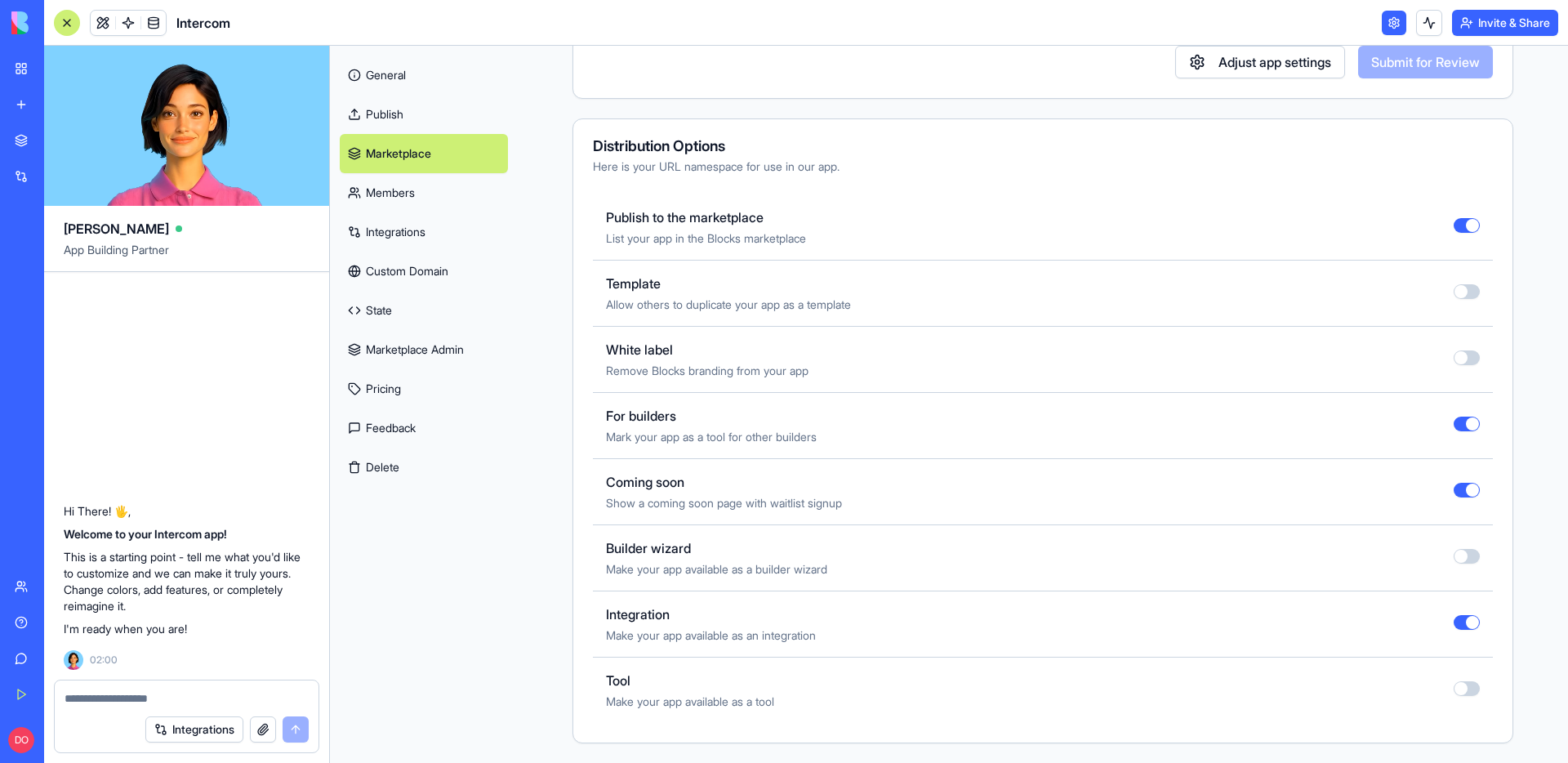
click at [1454, 488] on button "button" at bounding box center [1466, 489] width 26 height 14
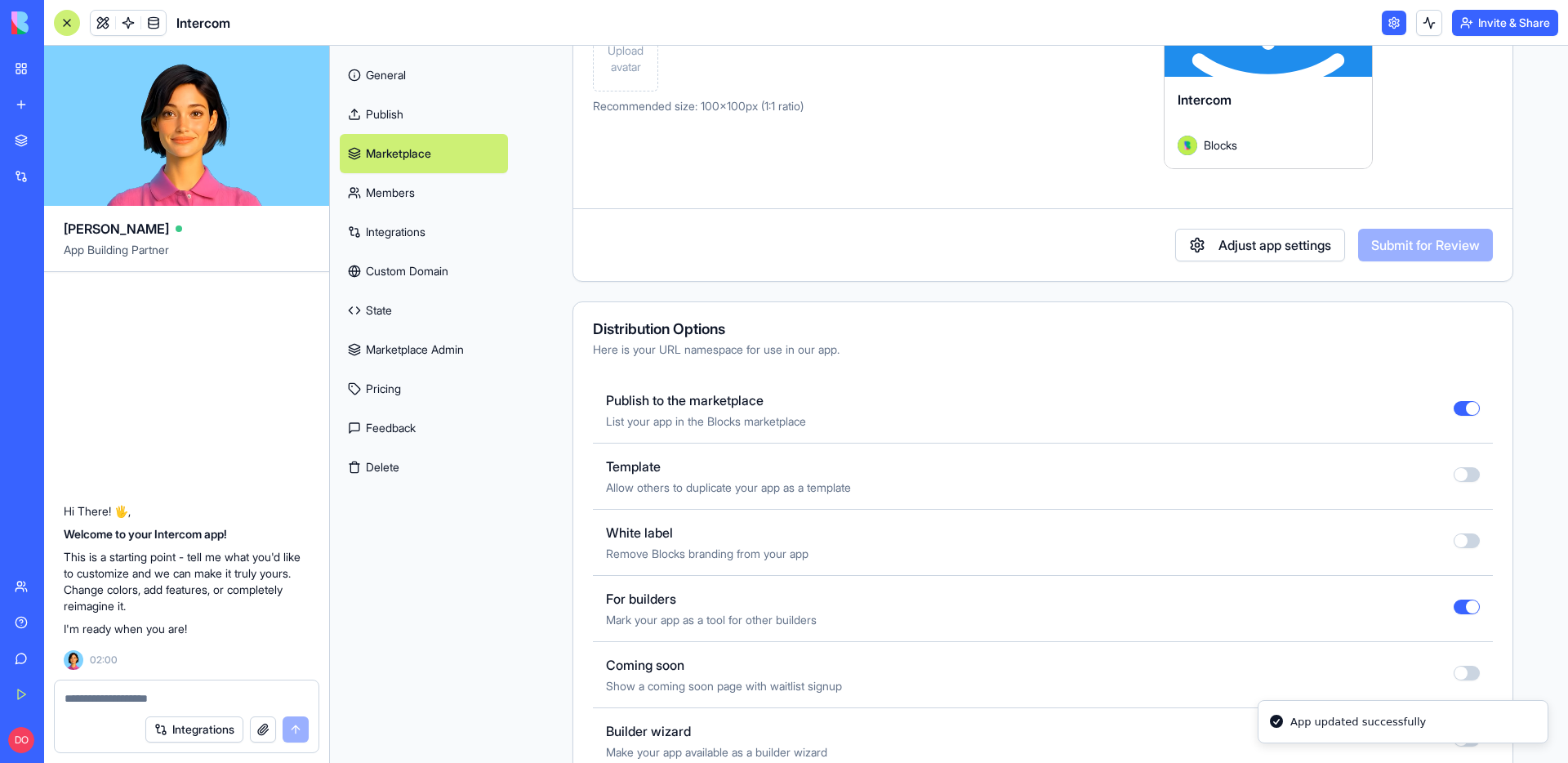
scroll to position [0, 0]
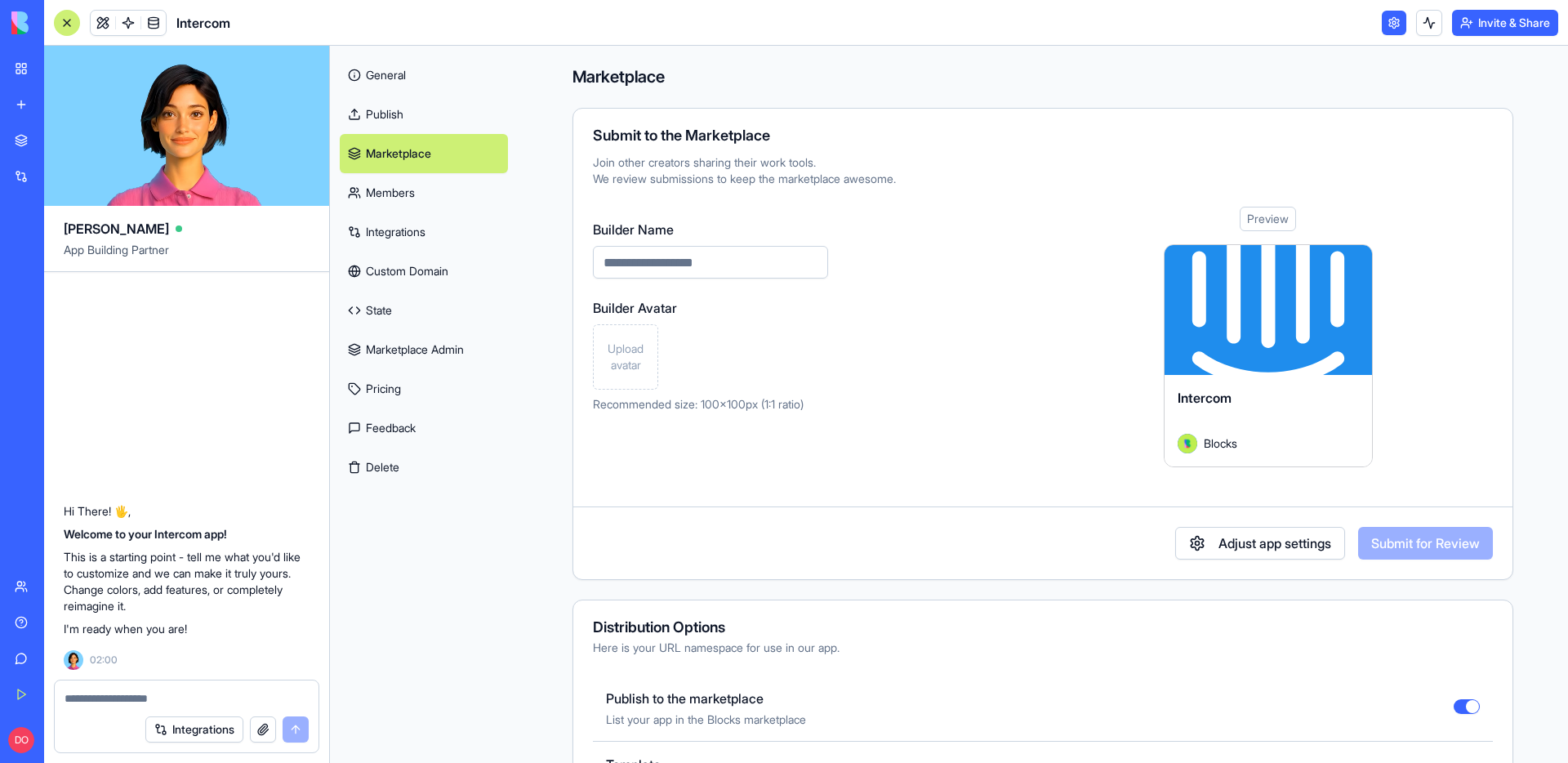
click at [21, 107] on link "New app" at bounding box center [37, 105] width 65 height 33
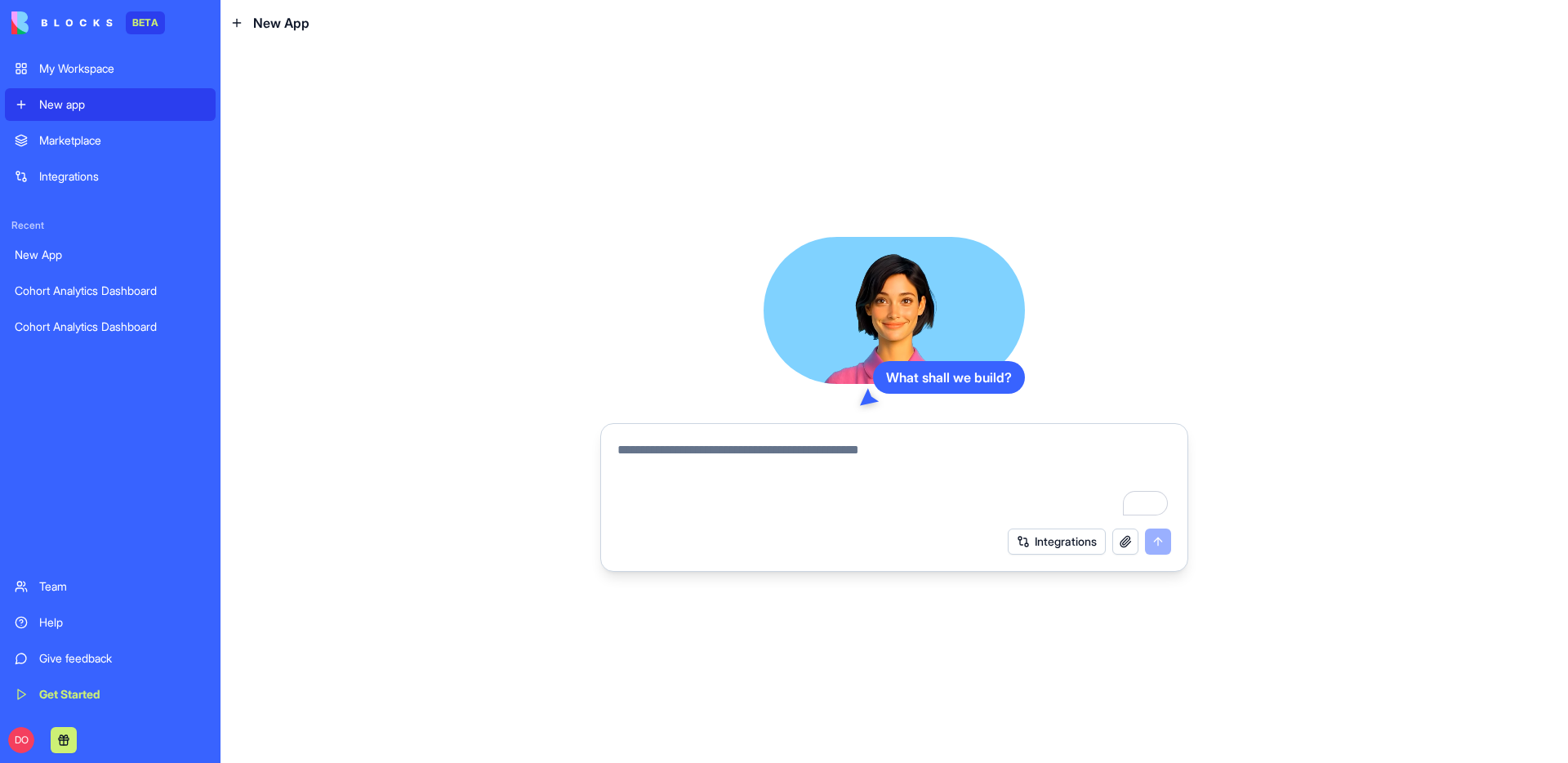
click at [728, 452] on textarea "To enrich screen reader interactions, please activate Accessibility in Grammarl…" at bounding box center [894, 480] width 553 height 79
type textarea "**********"
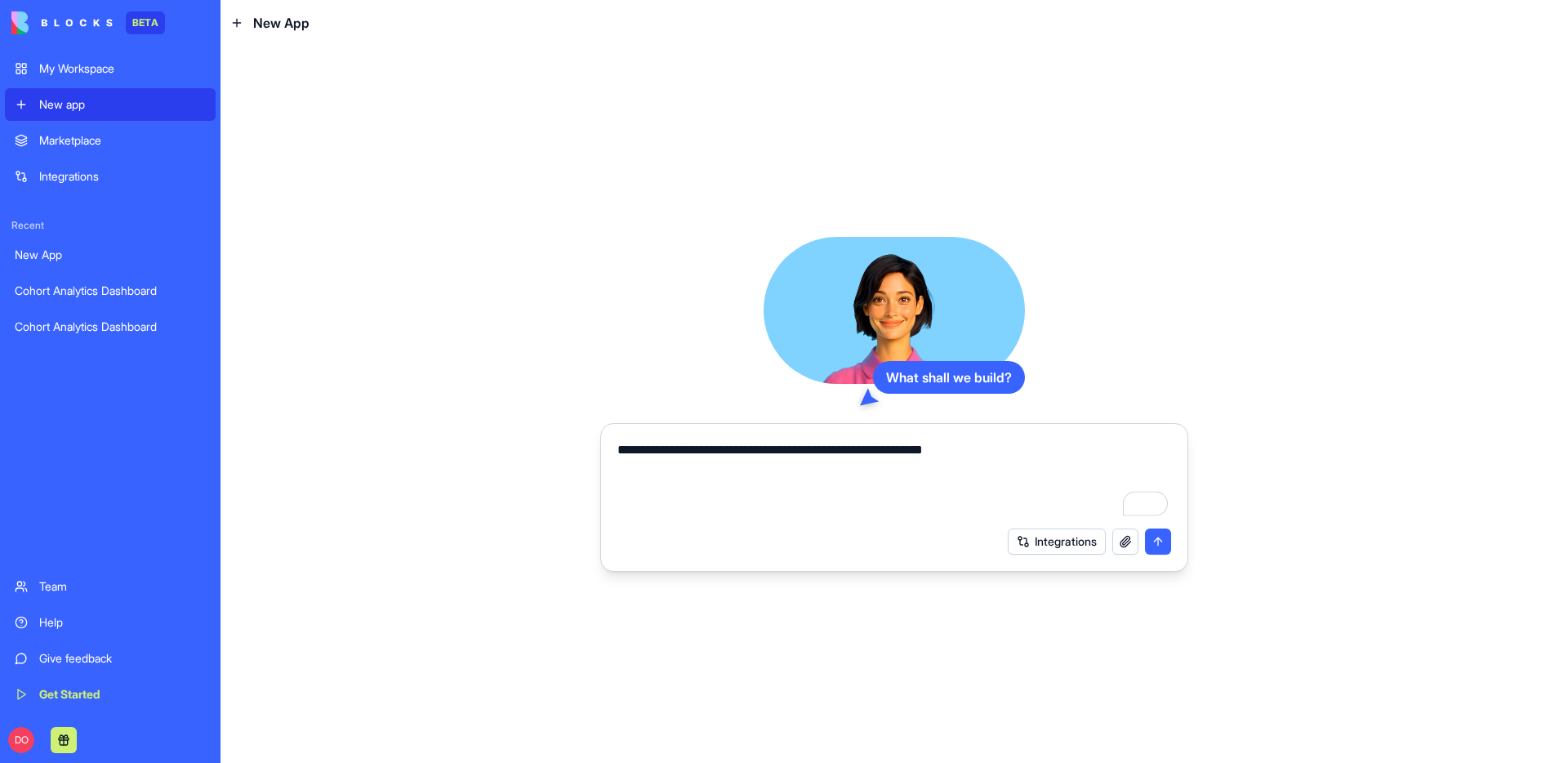
click at [1013, 546] on button "Integrations" at bounding box center [1057, 541] width 98 height 26
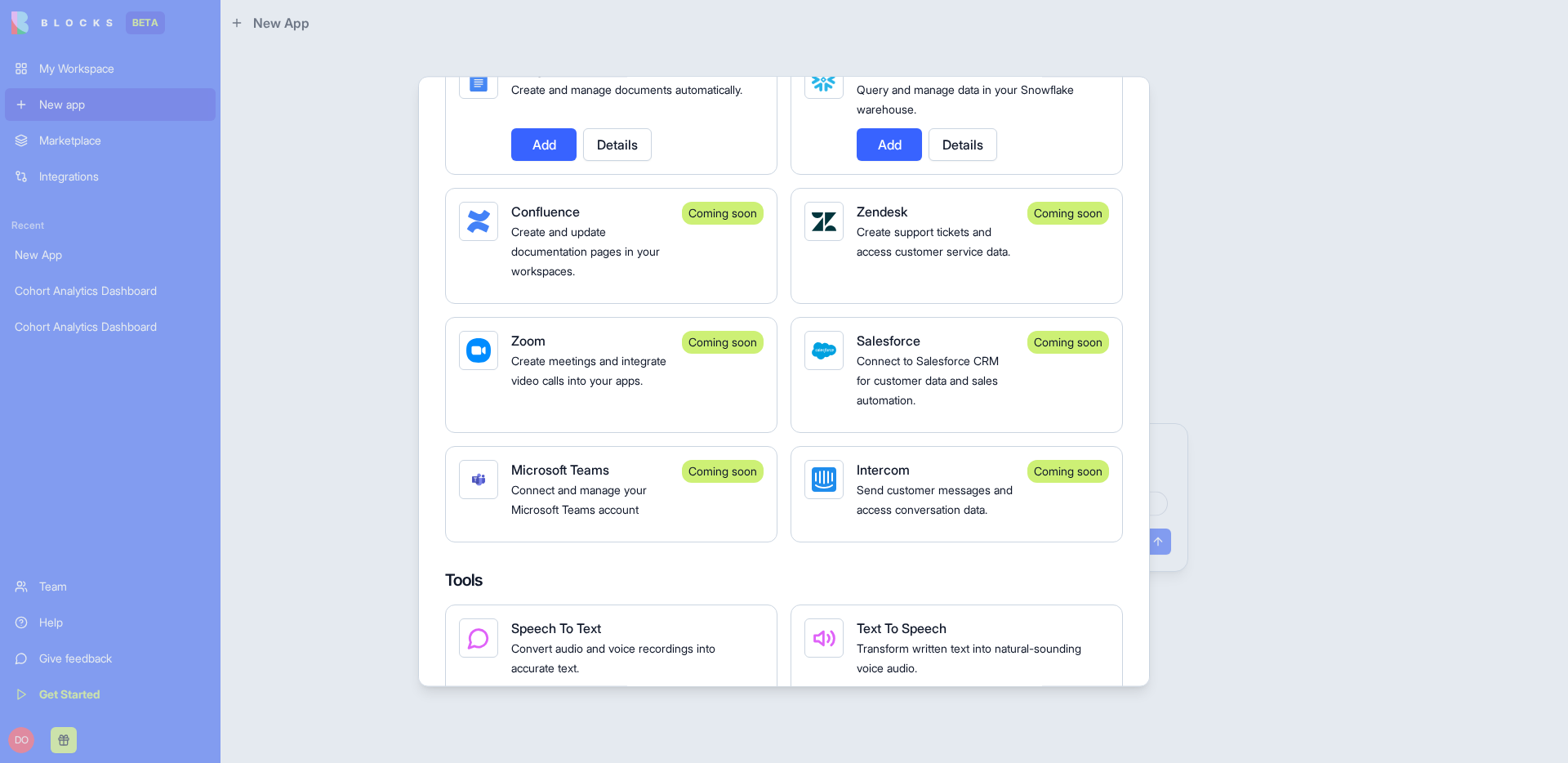
scroll to position [1380, 0]
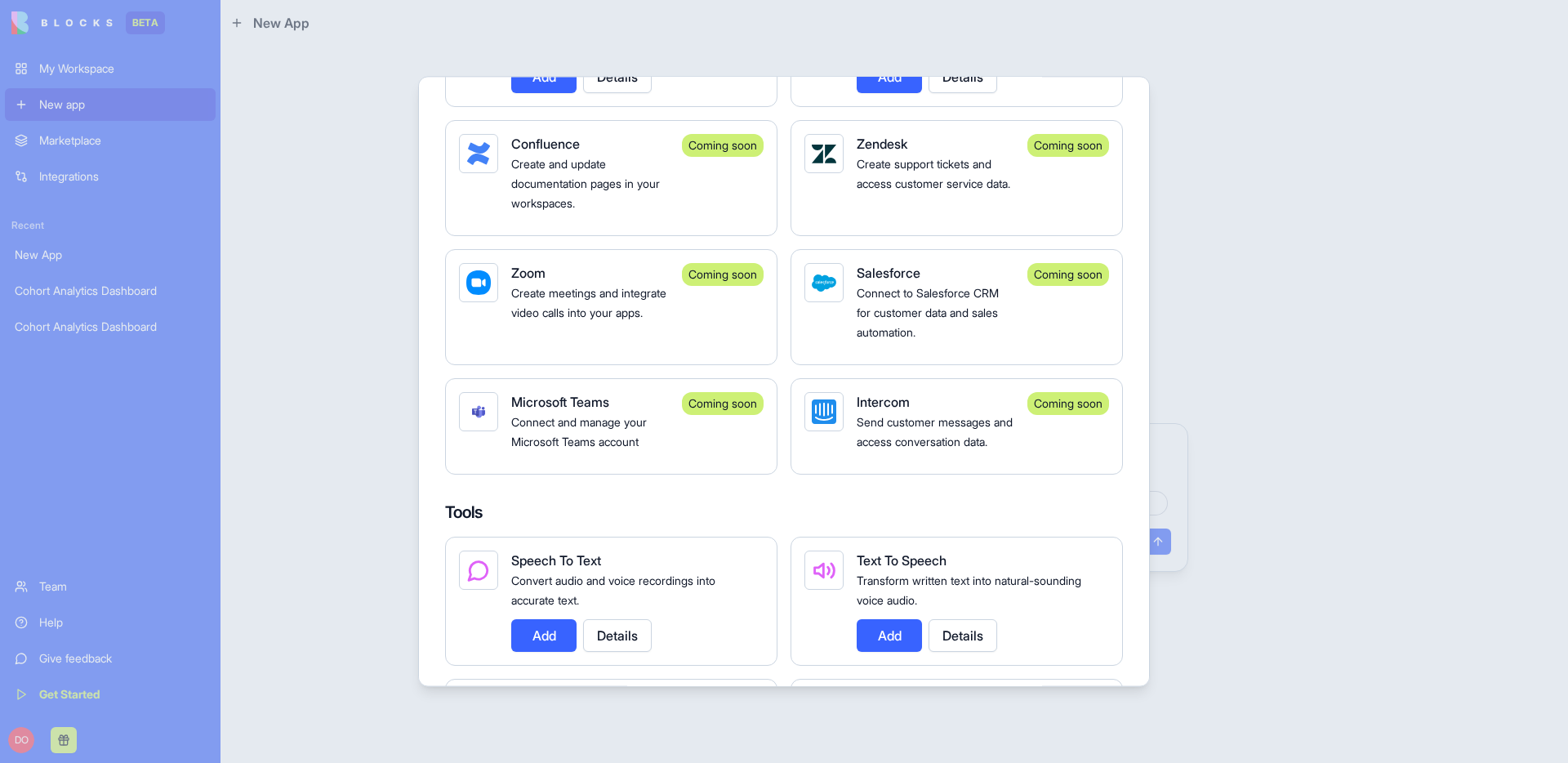
click at [860, 439] on span "Send customer messages and access conversation data." at bounding box center [935, 431] width 156 height 34
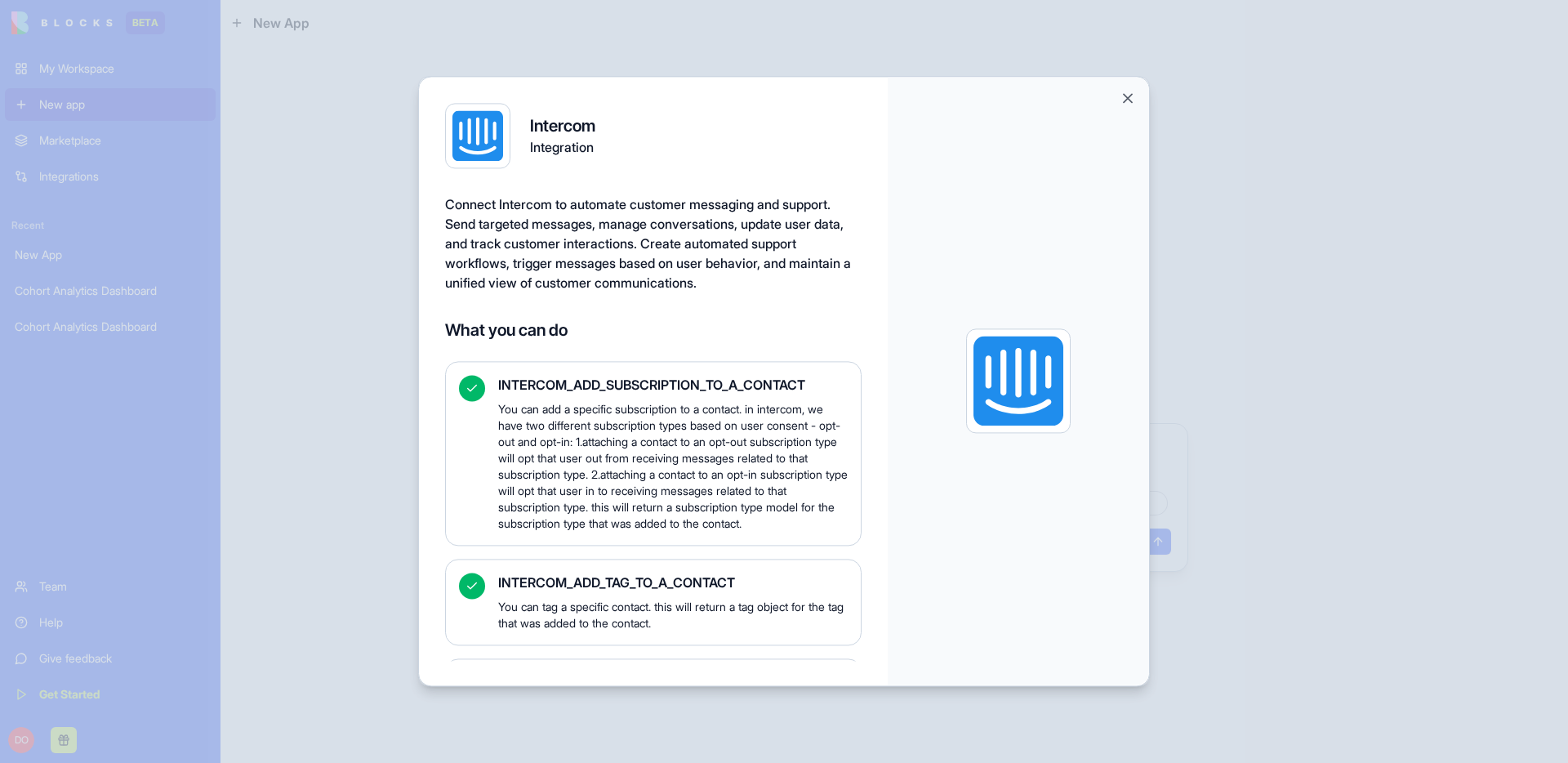
click at [1126, 99] on button "Close" at bounding box center [1128, 98] width 16 height 16
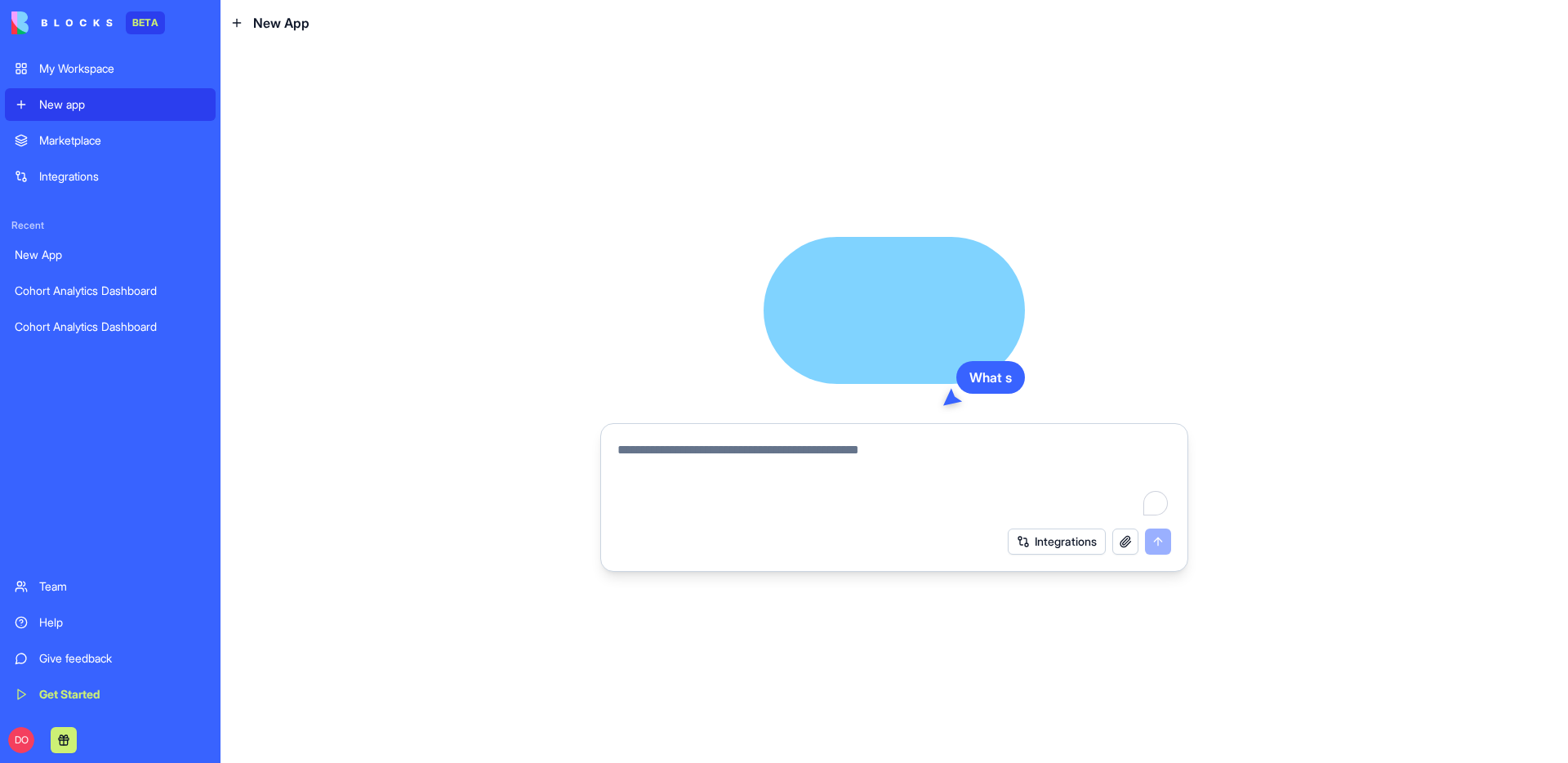
click at [1030, 548] on button "Integrations" at bounding box center [1057, 541] width 98 height 26
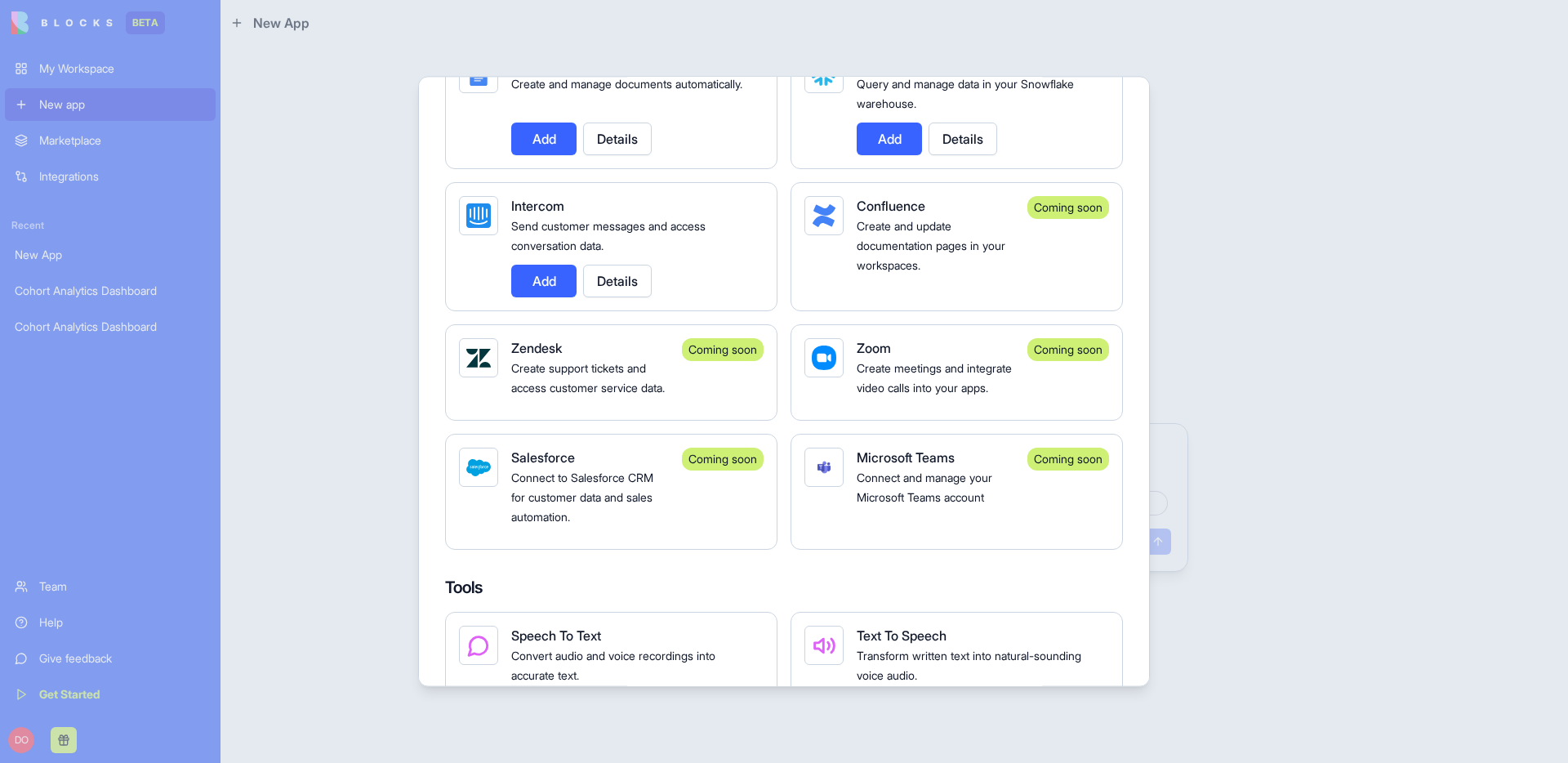
scroll to position [1339, 0]
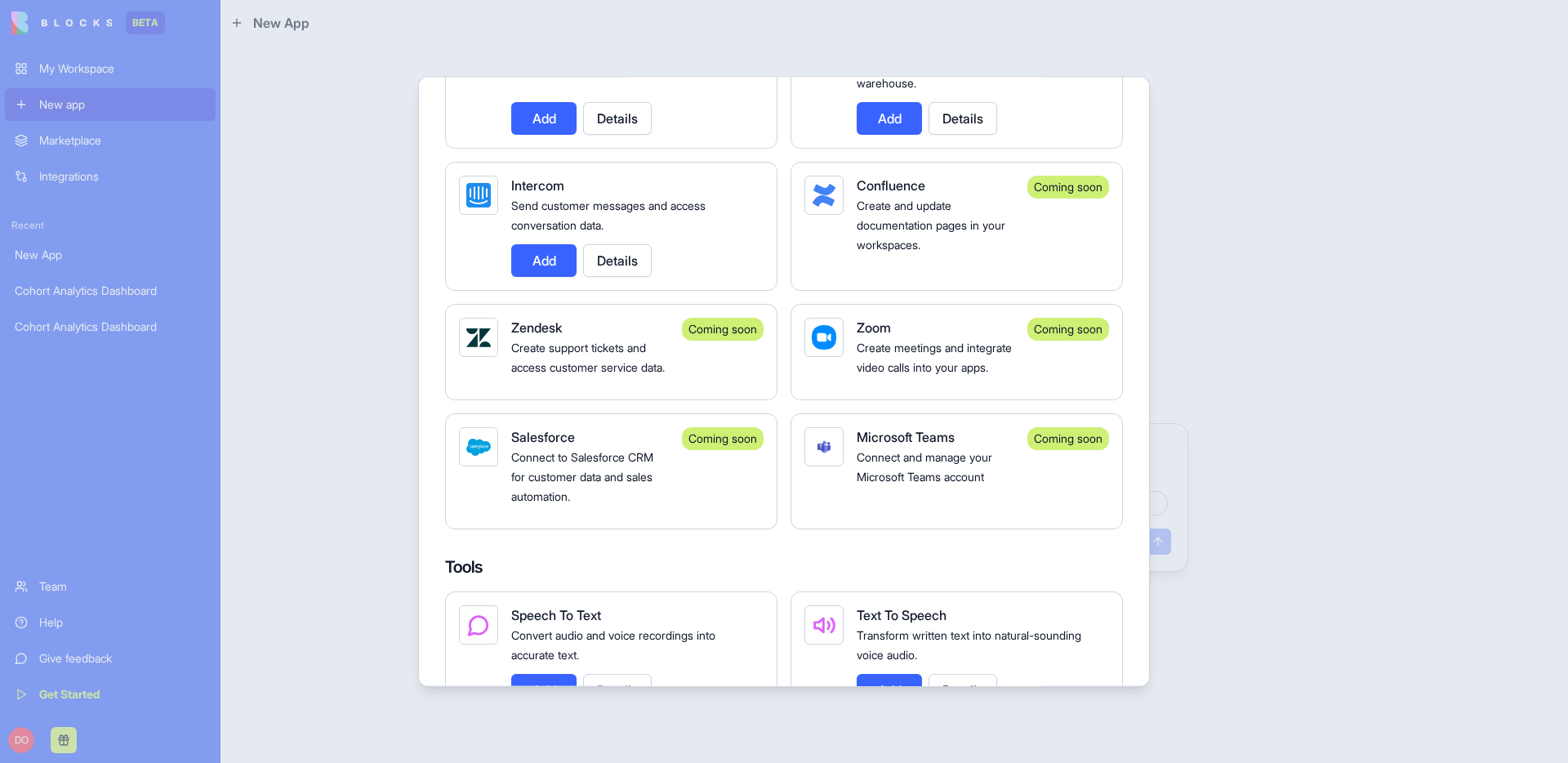
click at [551, 261] on button "Add" at bounding box center [544, 260] width 65 height 33
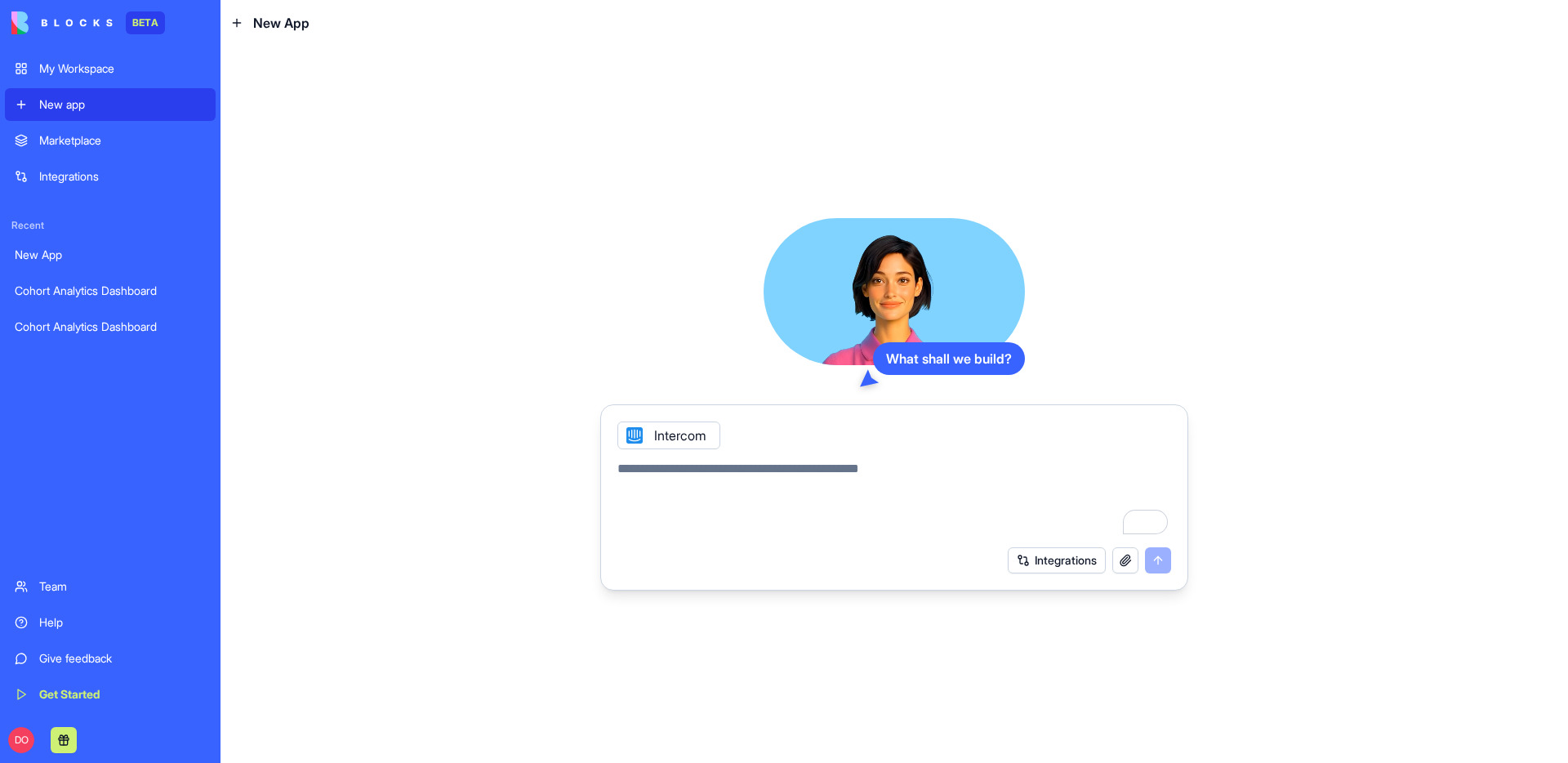
click at [700, 476] on textarea "To enrich screen reader interactions, please activate Accessibility in Grammarl…" at bounding box center [894, 499] width 553 height 79
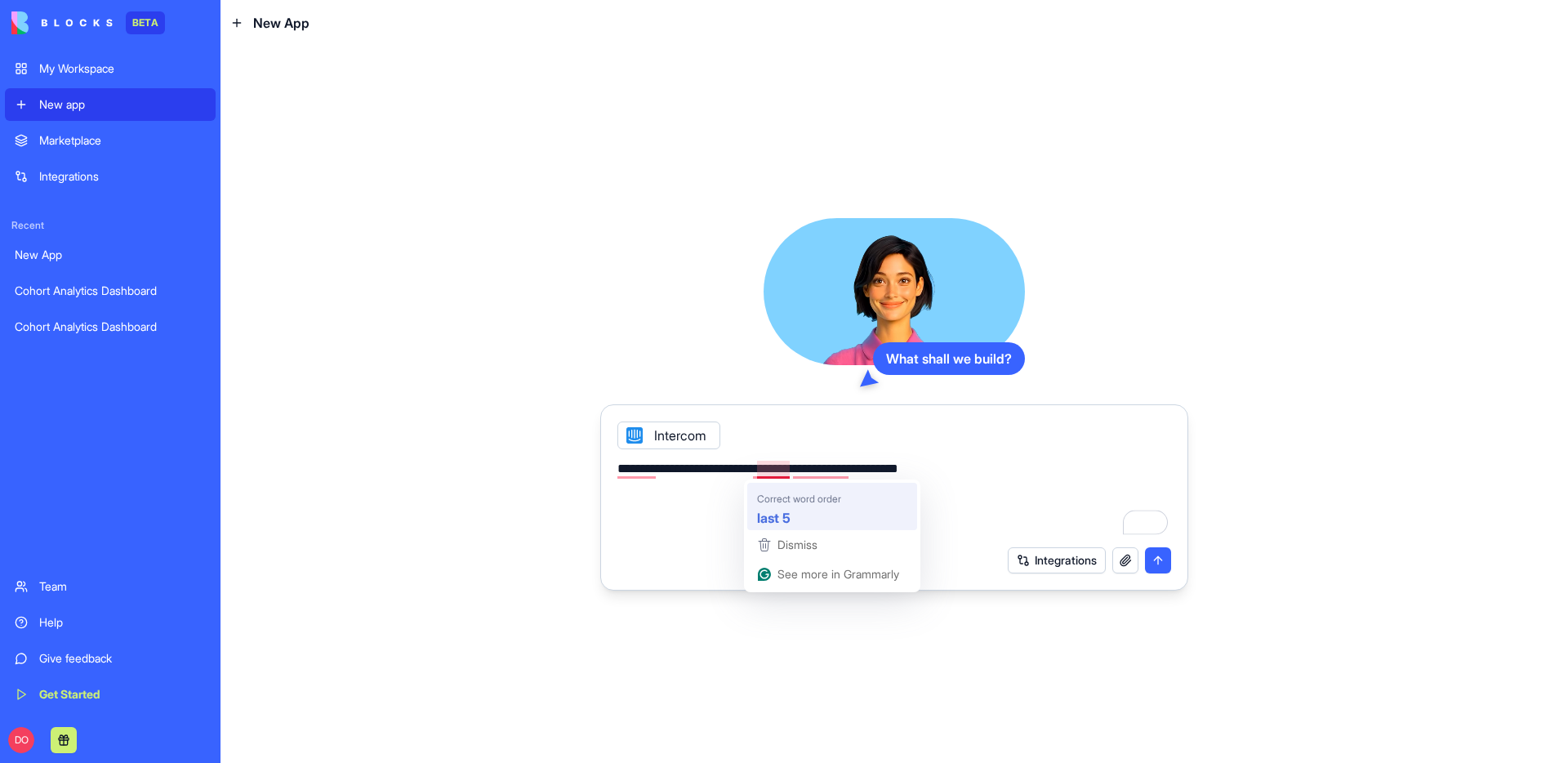
type textarea "**********"
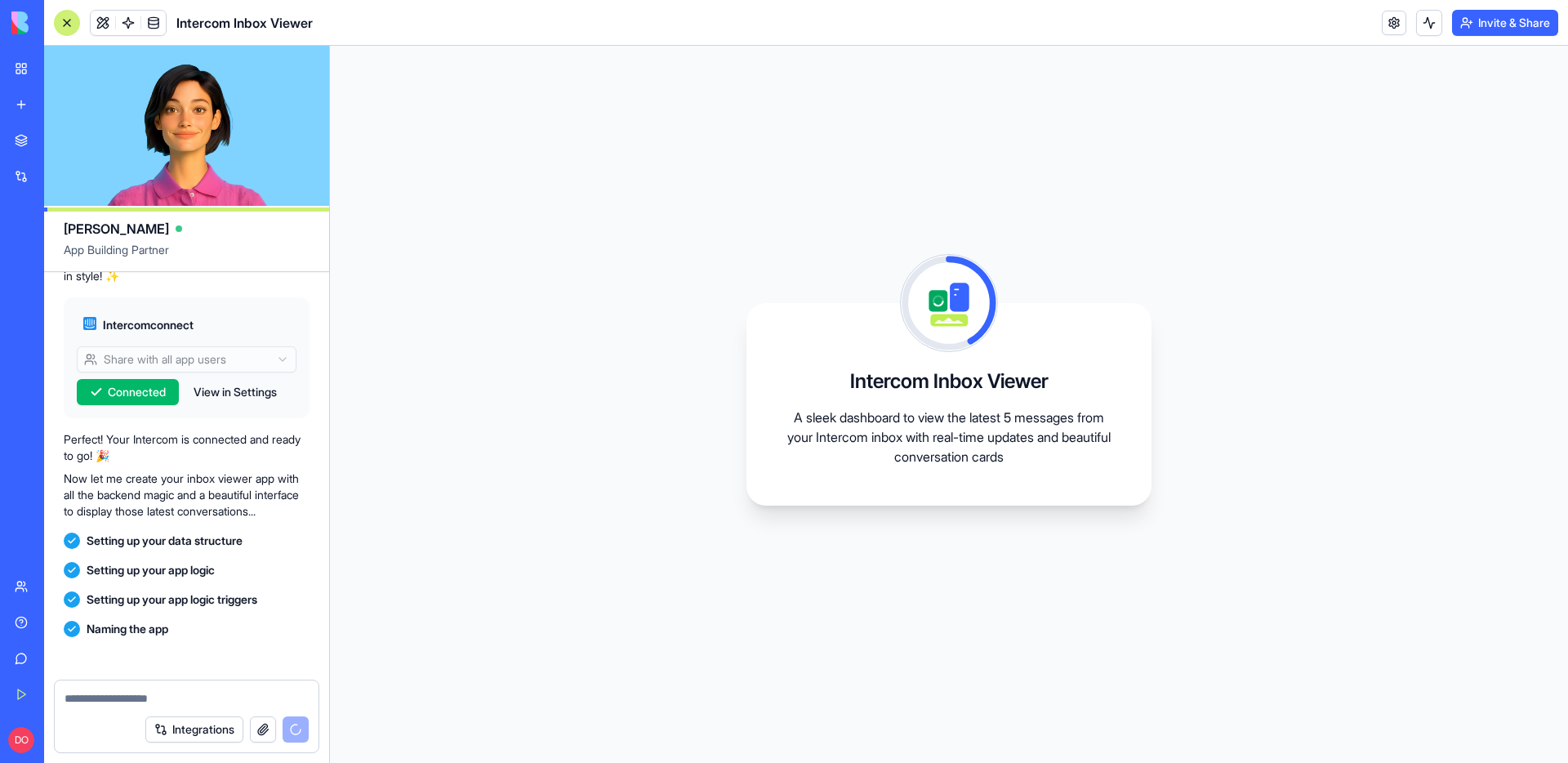
scroll to position [426, 0]
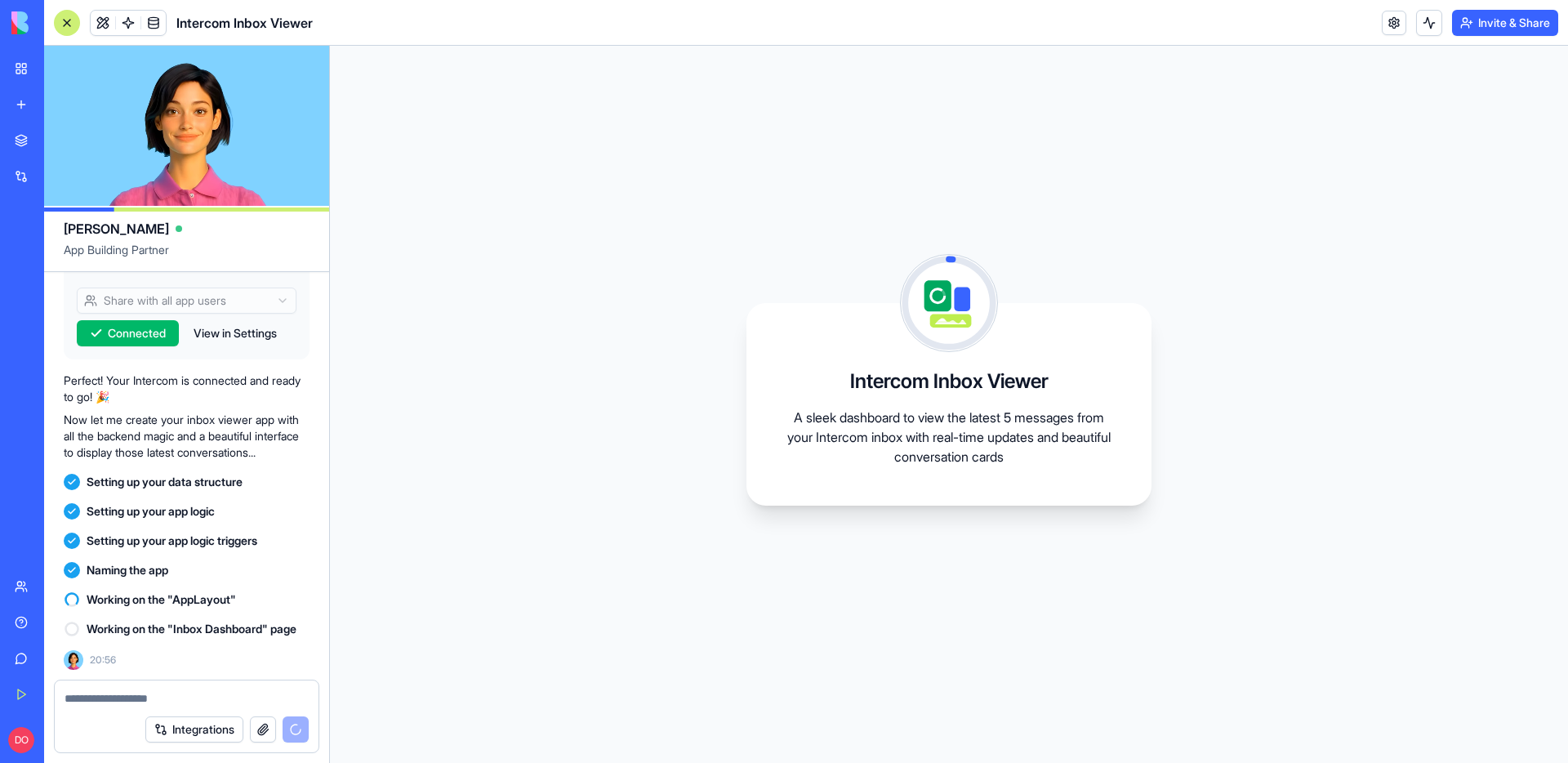
click at [476, 101] on div "Intercom Inbox Viewer A sleek dashboard to view the latest 5 messages from your…" at bounding box center [948, 405] width 1238 height 717
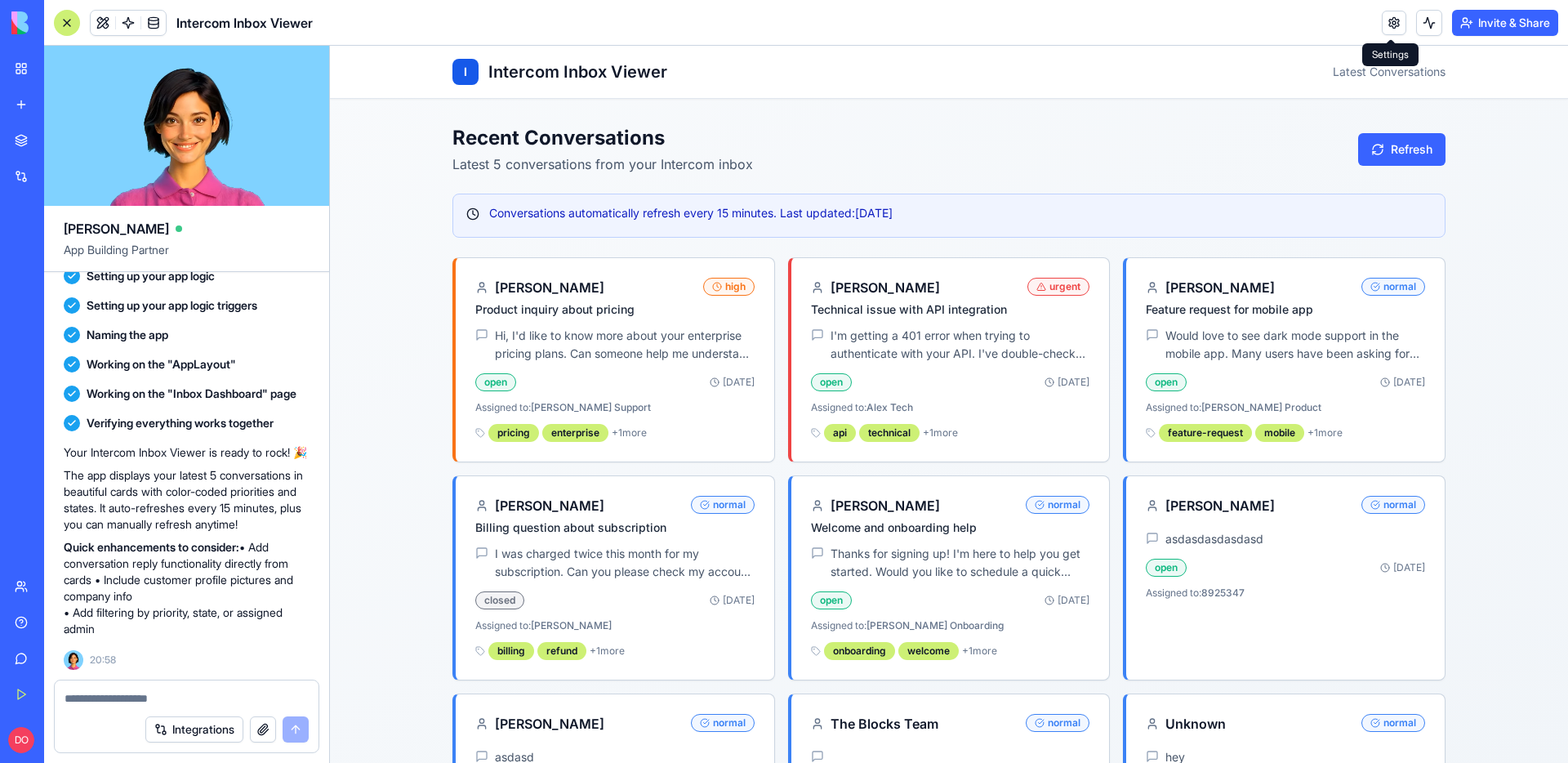
click at [1386, 25] on link at bounding box center [1394, 23] width 25 height 25
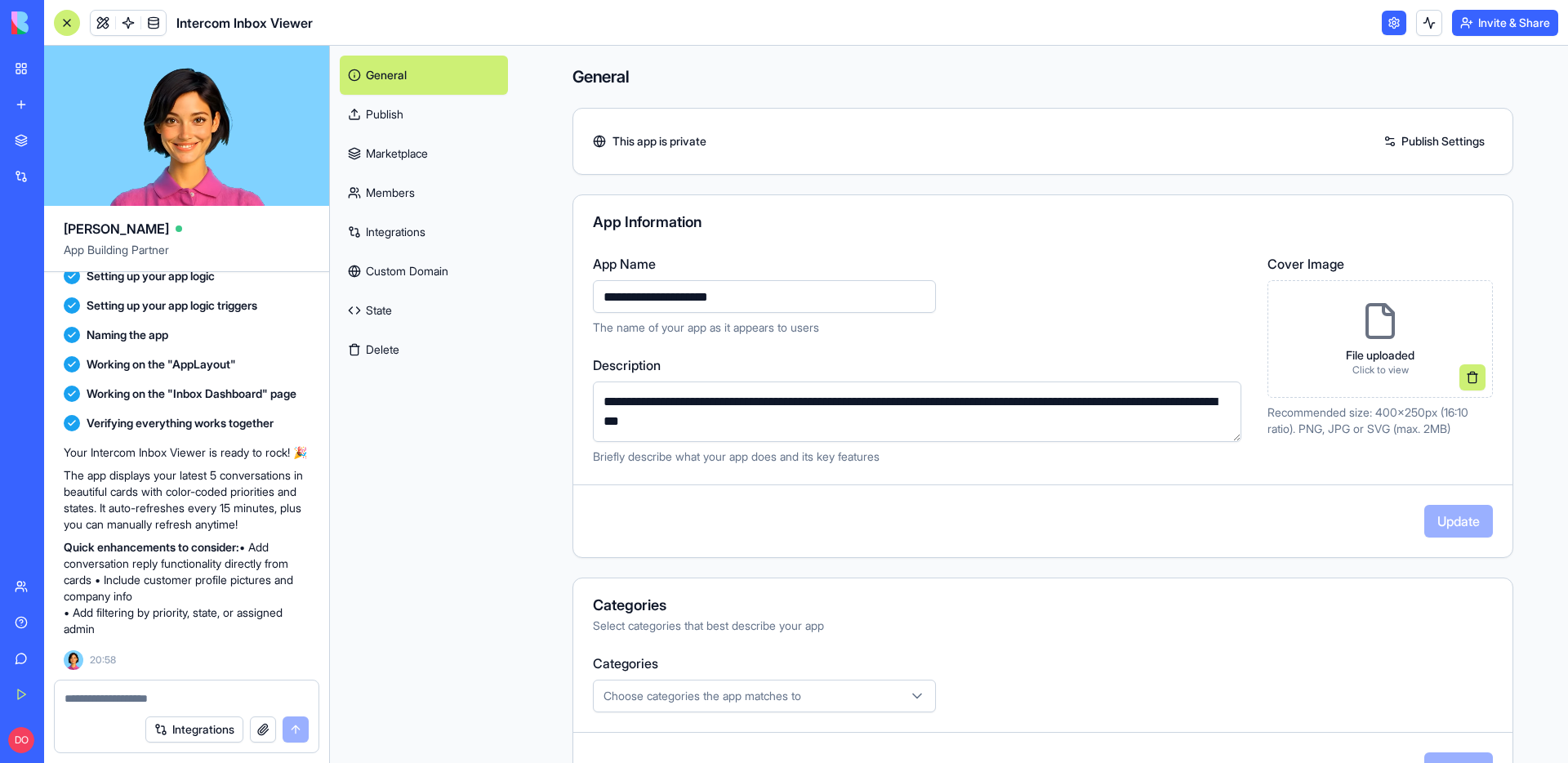
click at [434, 351] on button "Delete" at bounding box center [424, 349] width 168 height 39
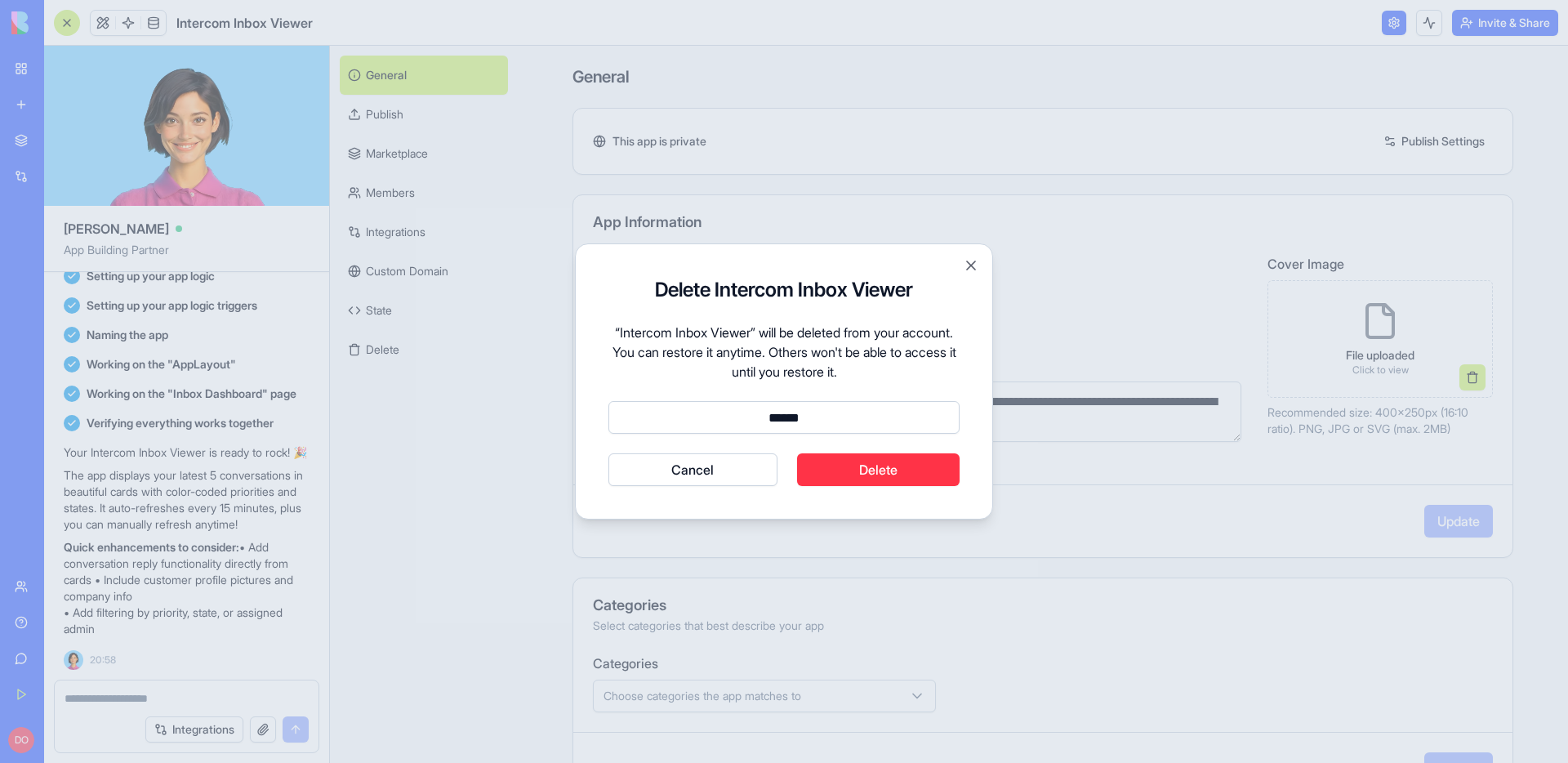
type input "******"
click at [902, 474] on button "Delete" at bounding box center [879, 470] width 163 height 33
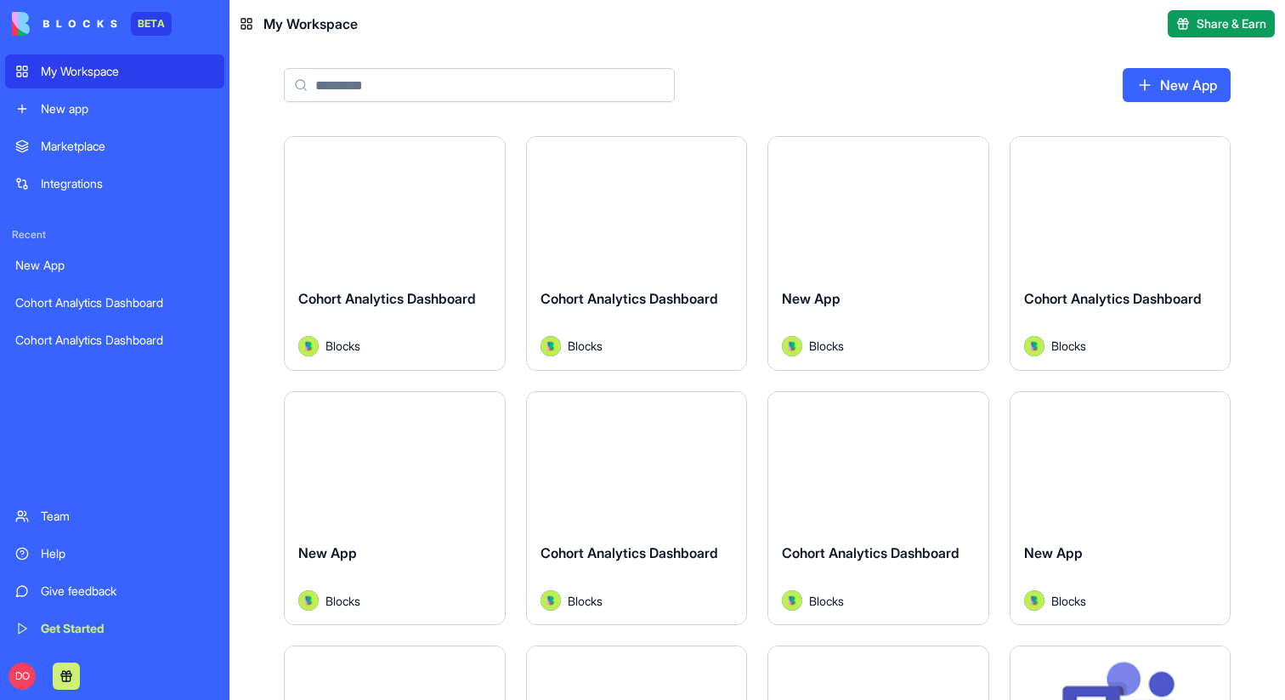
click at [446, 89] on input at bounding box center [479, 85] width 391 height 34
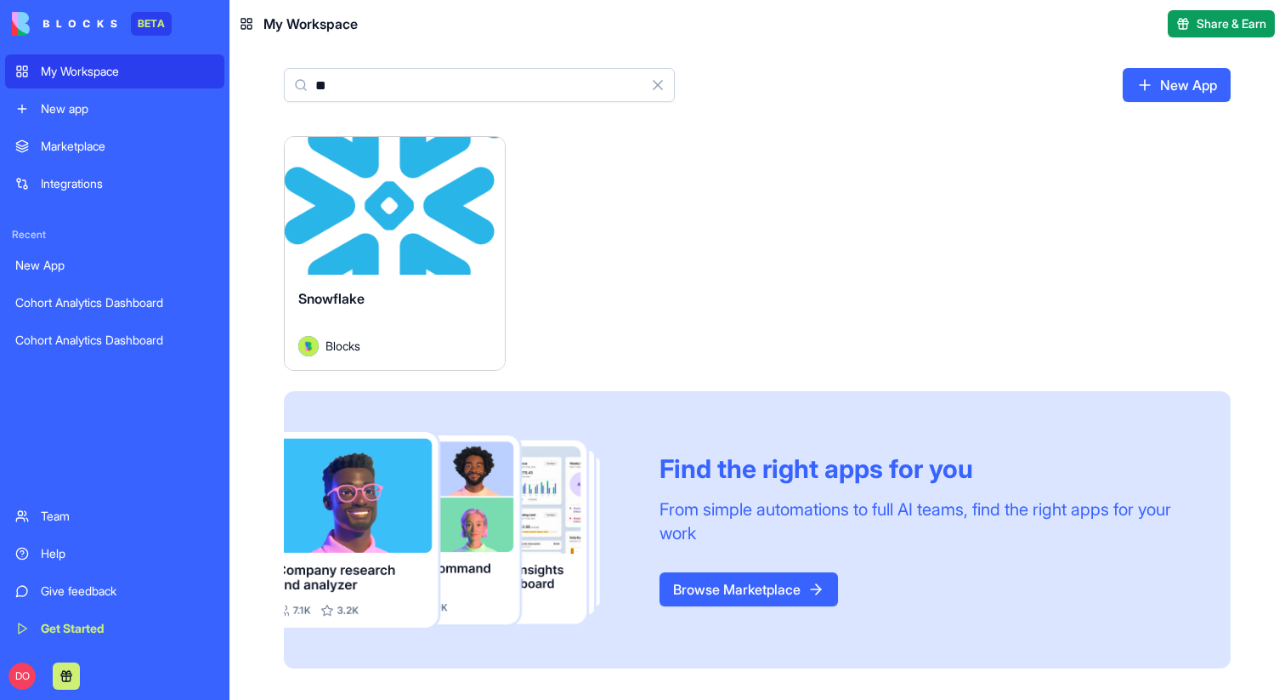
type input "*"
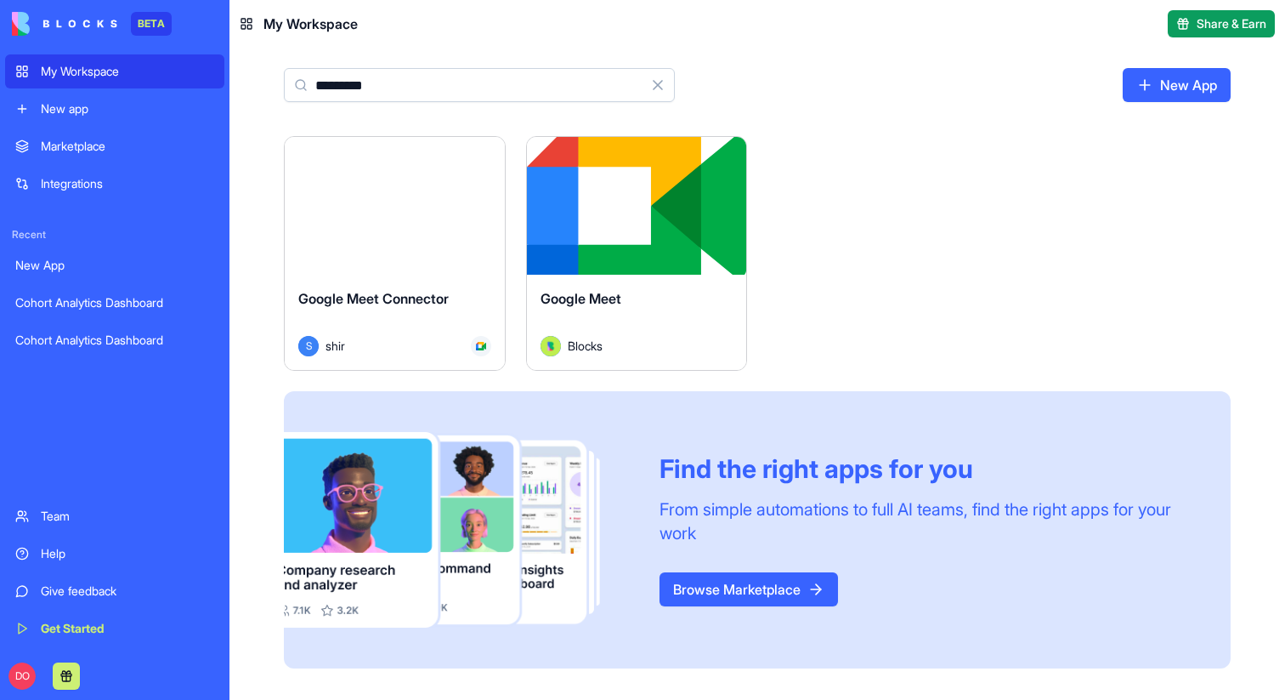
type input "*********"
click at [728, 158] on html "BETA My Workspace New app Marketplace Integrations Recent New App Cohort Analyt…" at bounding box center [642, 350] width 1285 height 700
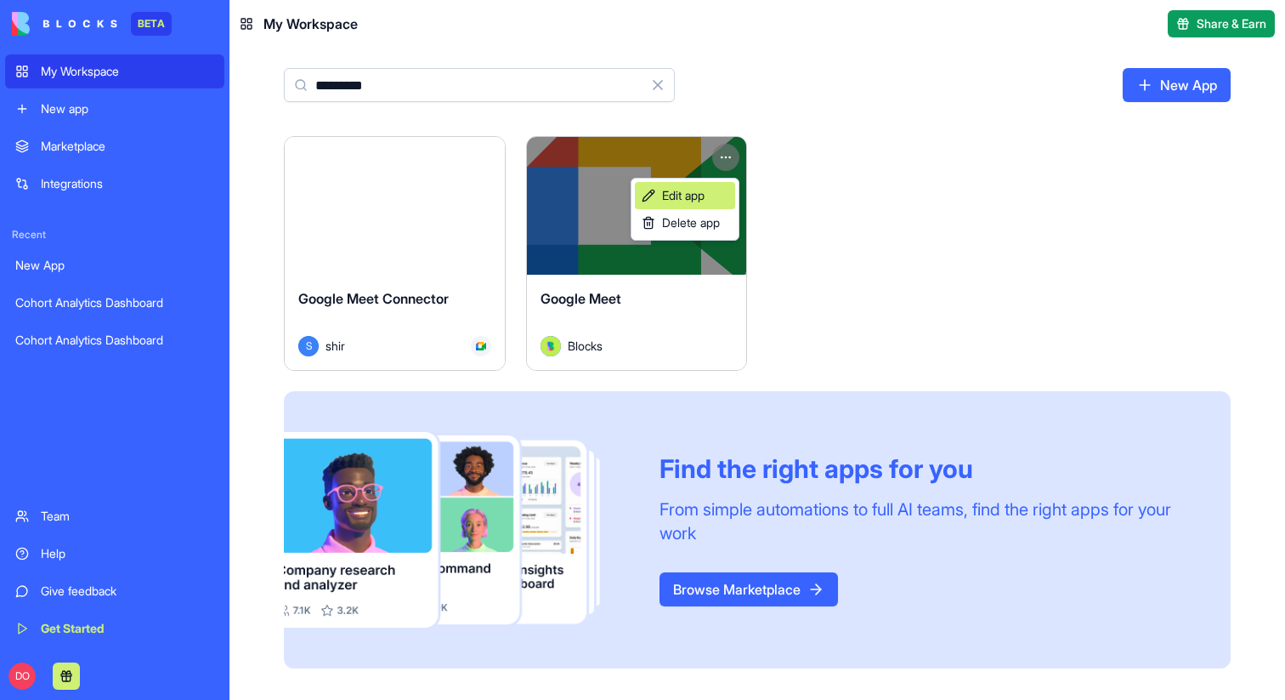
click at [699, 191] on span "Edit app" at bounding box center [683, 195] width 43 height 17
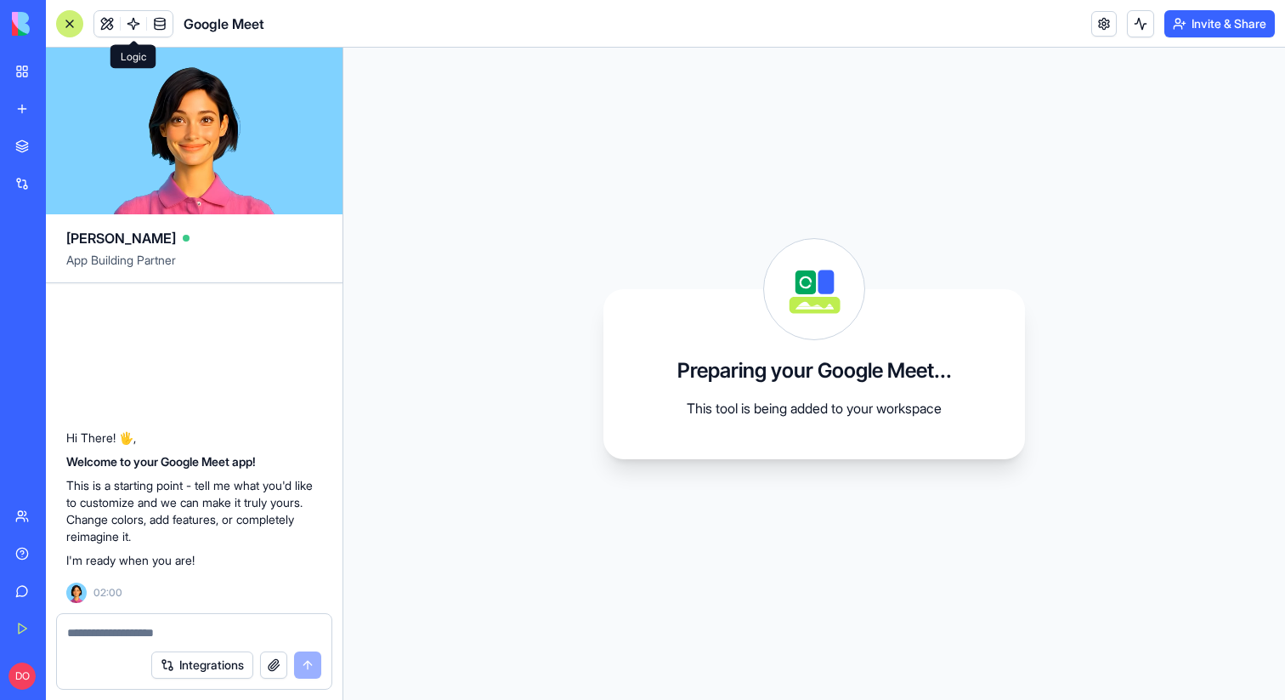
click at [129, 14] on link at bounding box center [134, 24] width 26 height 26
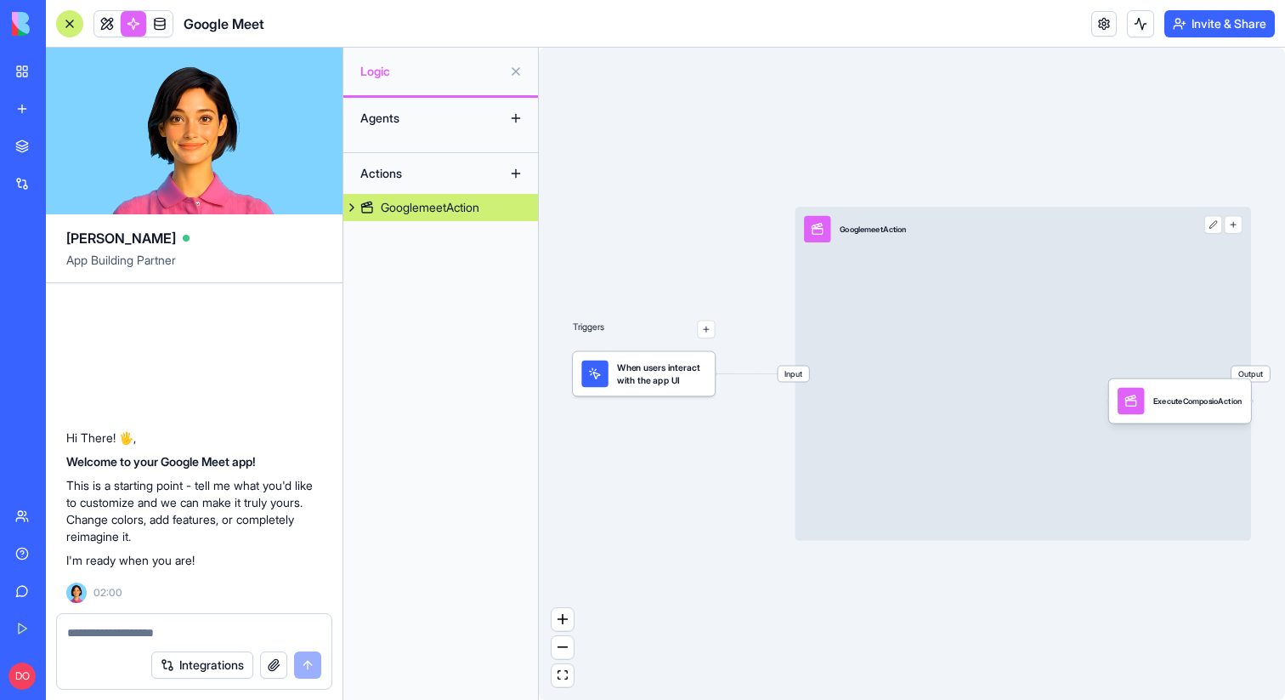
click at [444, 214] on div "GooglemeetAction" at bounding box center [430, 207] width 99 height 17
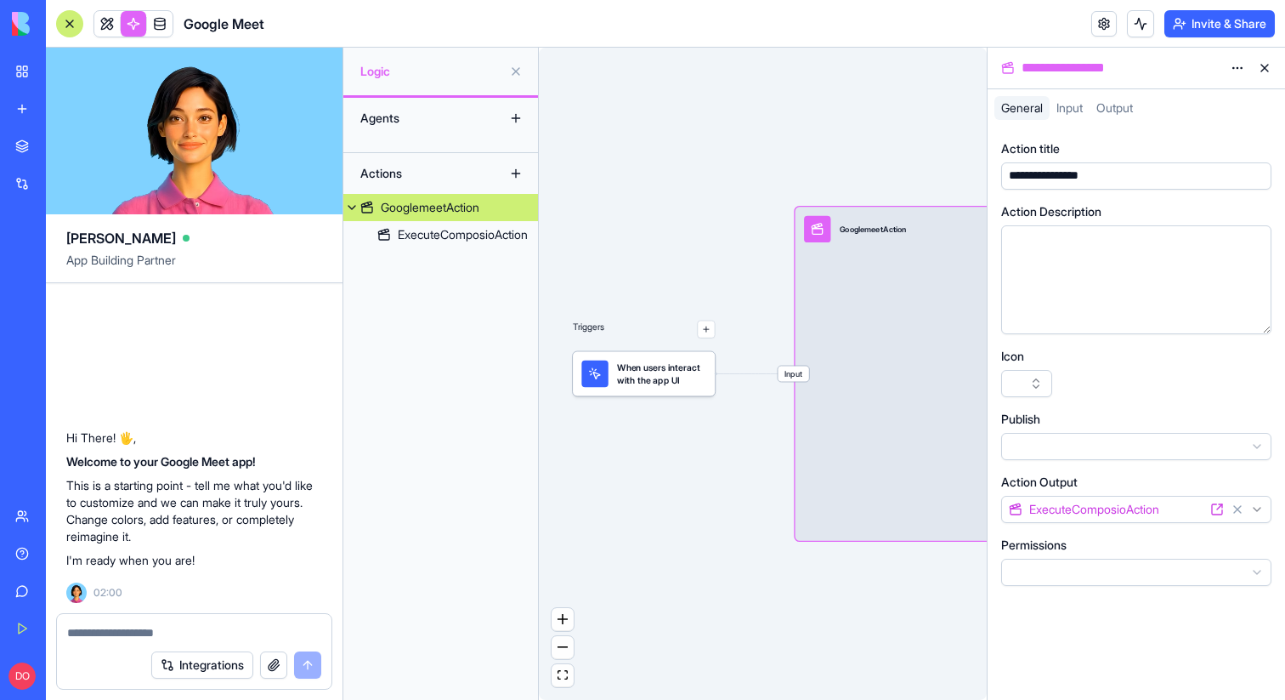
click at [1078, 109] on span "Input" at bounding box center [1070, 107] width 26 height 14
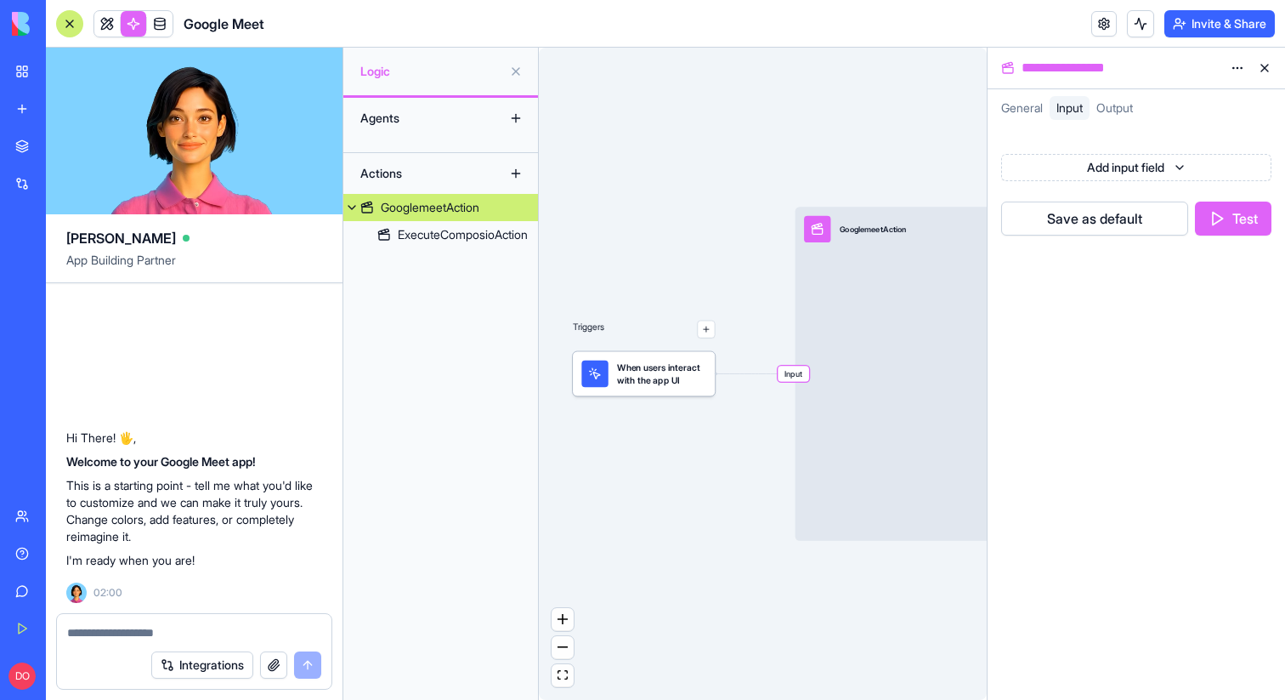
click at [1128, 107] on span "Output" at bounding box center [1115, 107] width 37 height 14
click at [882, 101] on div "Triggers When users interact with the app UI Input GooglemeetAction Output Exec…" at bounding box center [763, 374] width 448 height 652
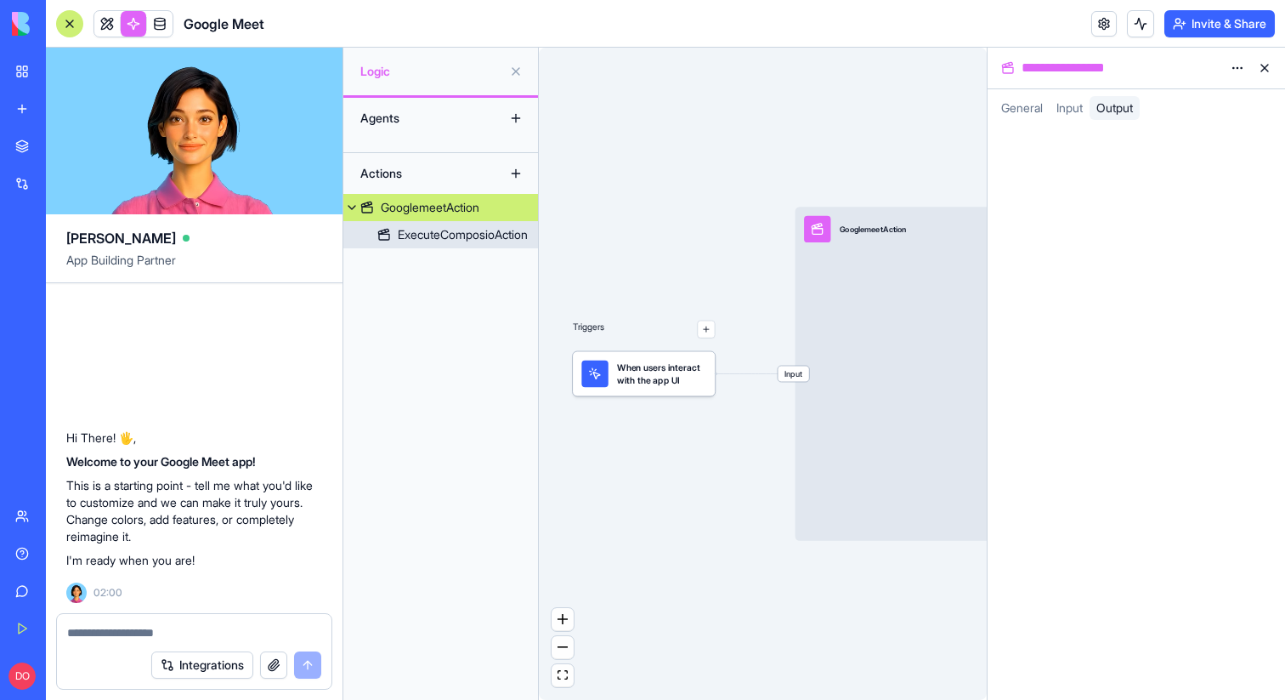
click at [418, 231] on div "ExecuteComposioAction" at bounding box center [463, 234] width 130 height 17
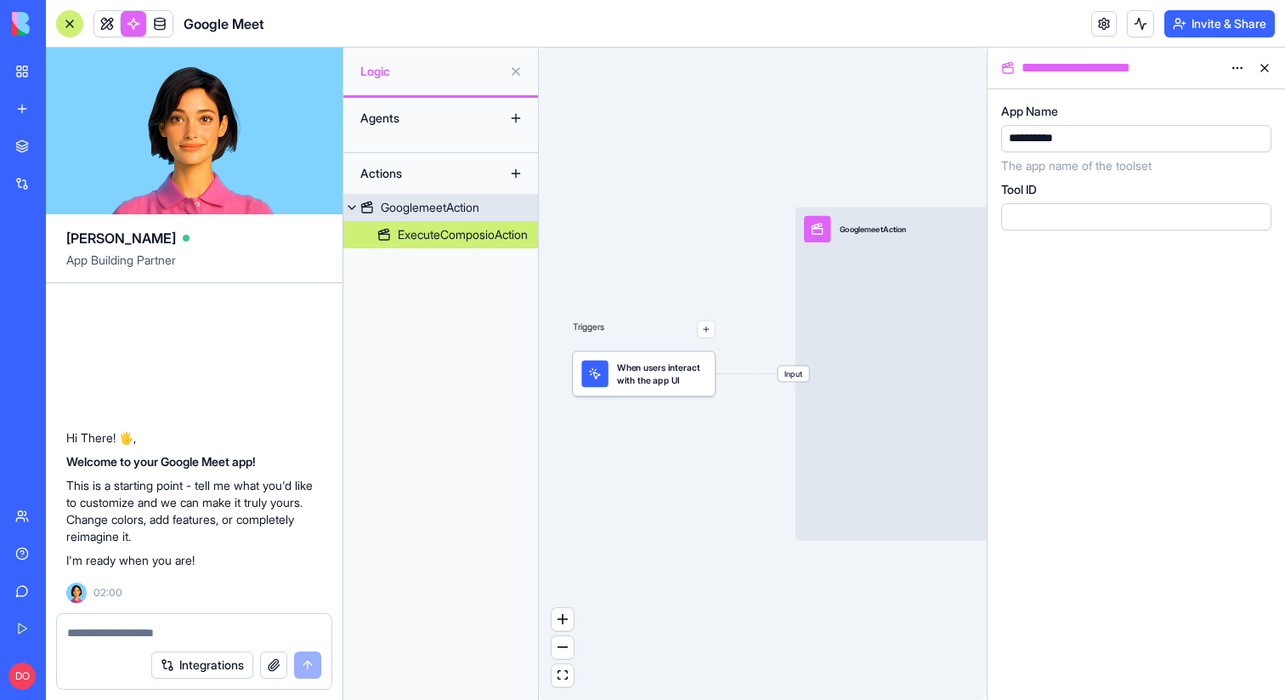
click at [792, 372] on span "Input" at bounding box center [793, 373] width 31 height 15
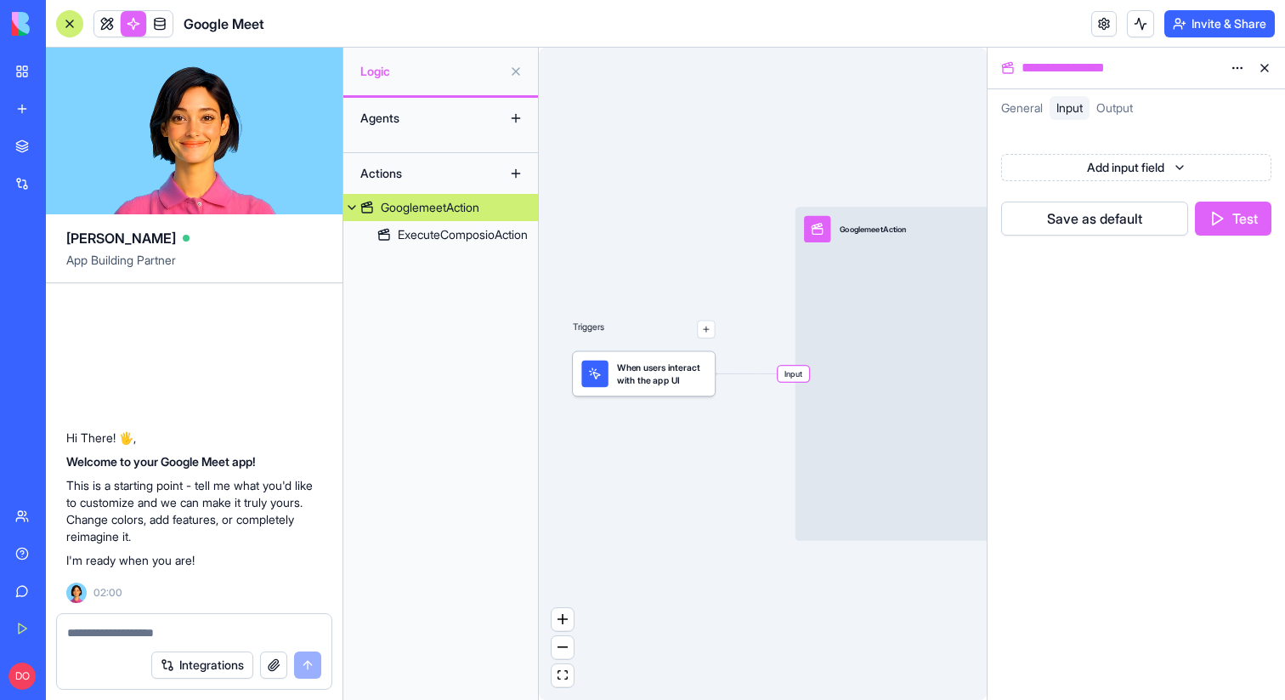
click at [860, 371] on div "Input GooglemeetAction Output" at bounding box center [1024, 374] width 456 height 334
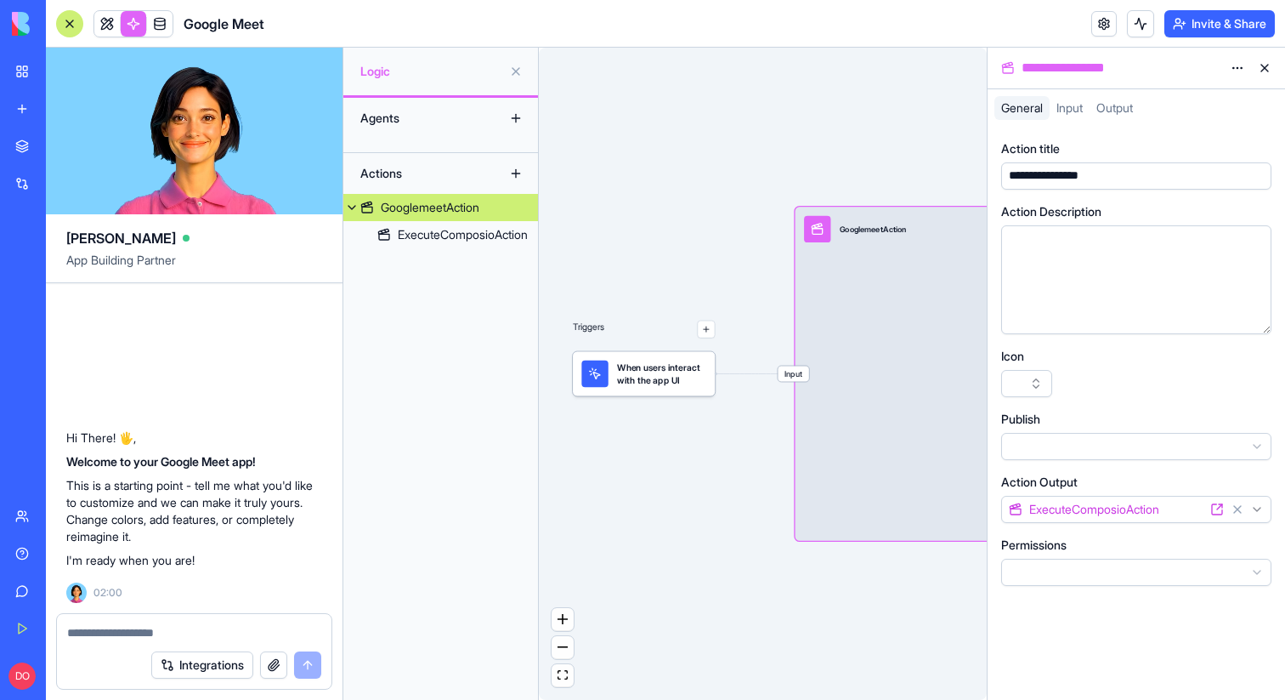
click at [865, 336] on div "Input GooglemeetAction Output" at bounding box center [1024, 374] width 456 height 334
click at [1097, 27] on link at bounding box center [1105, 24] width 26 height 26
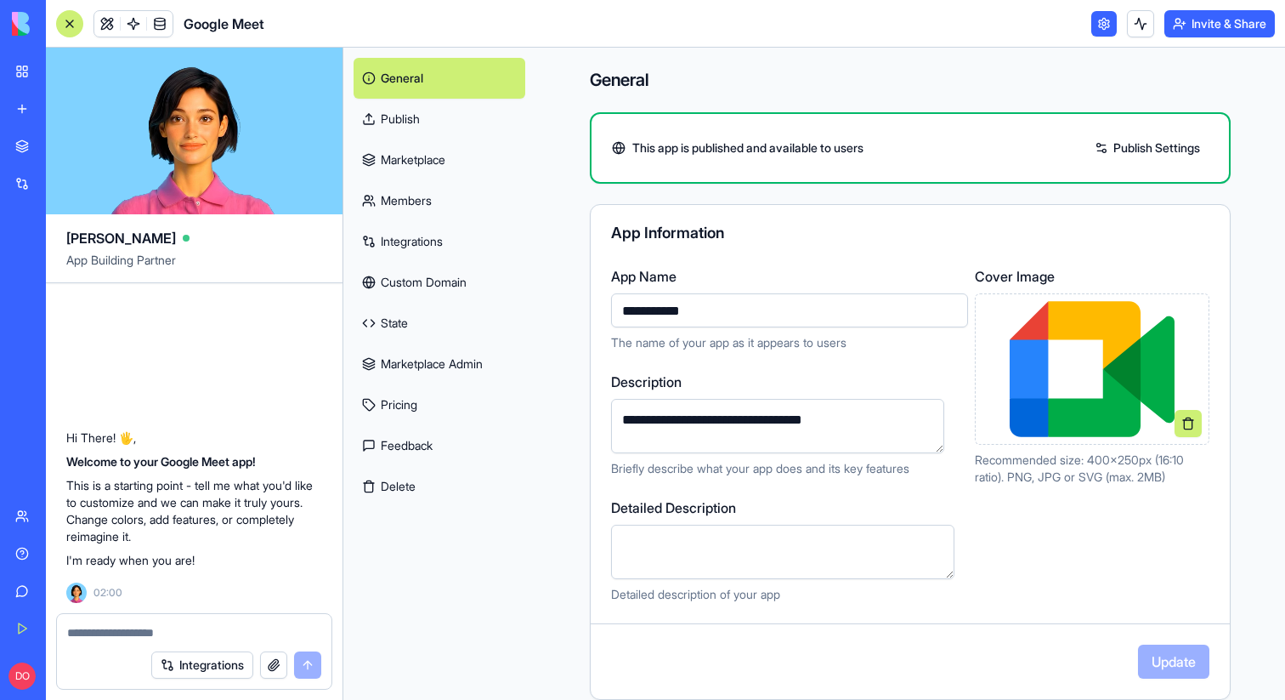
click at [1097, 27] on link at bounding box center [1105, 24] width 26 height 26
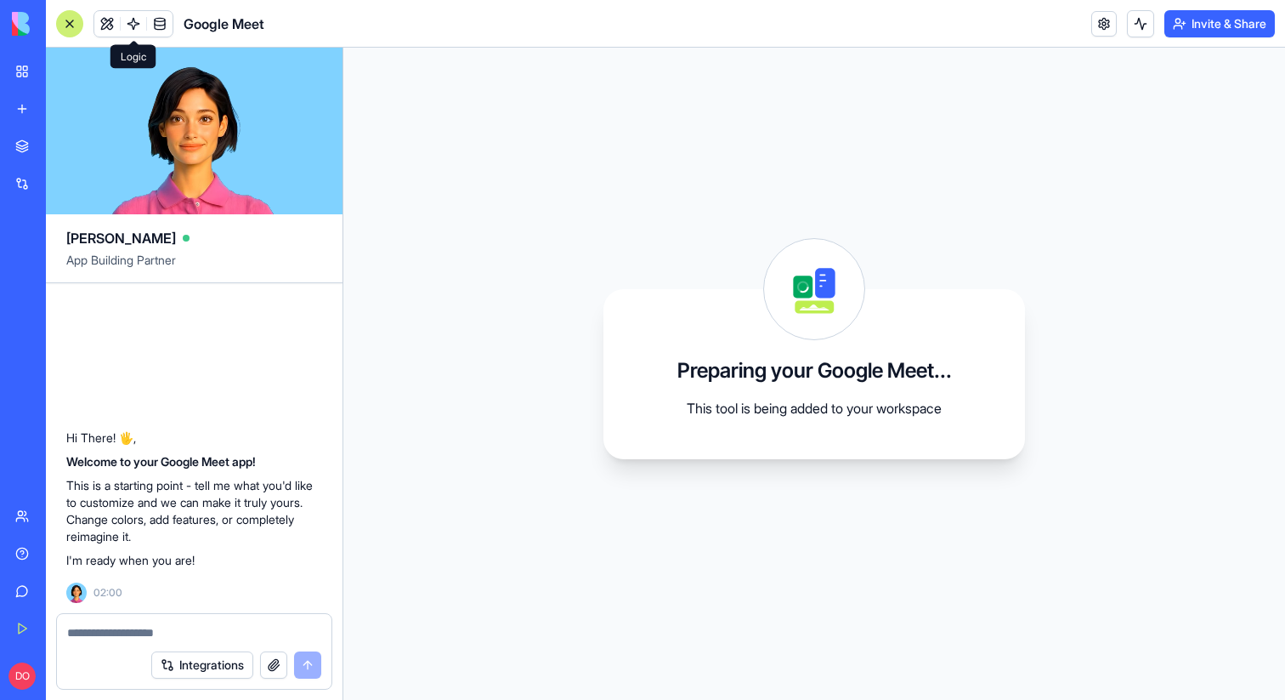
click at [132, 13] on link at bounding box center [134, 24] width 26 height 26
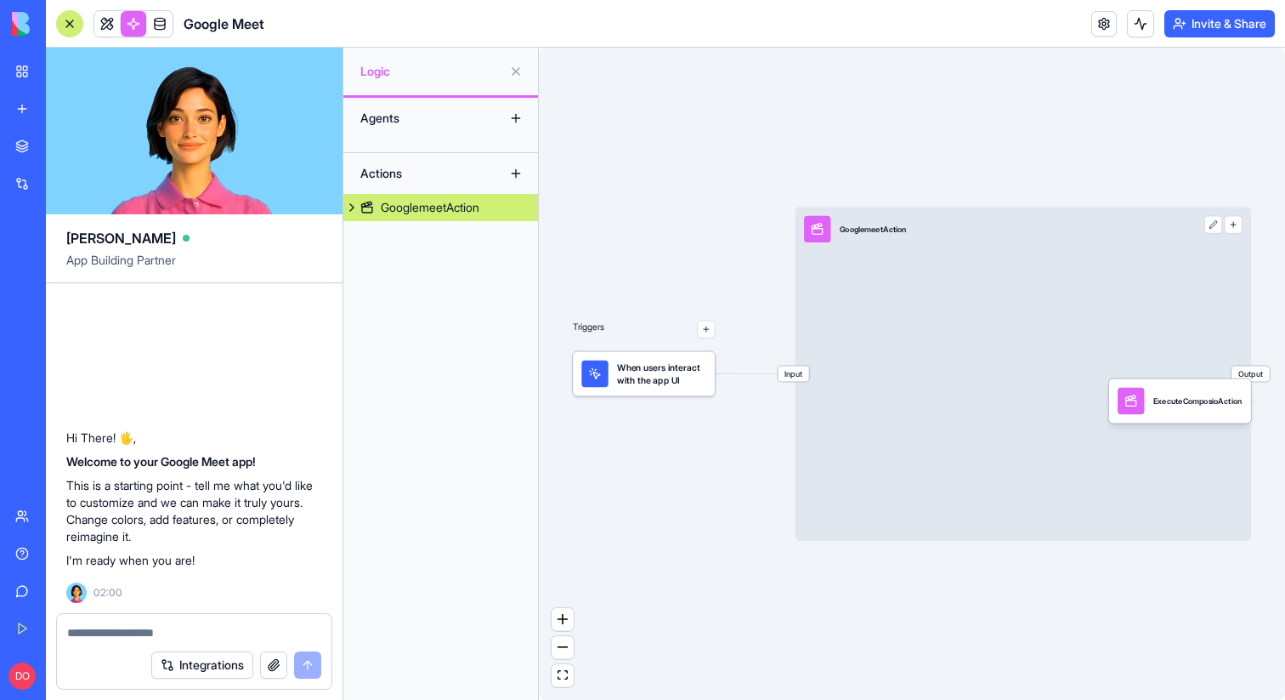
click at [1199, 107] on div "Triggers When users interact with the app UI Input GooglemeetAction Output Exec…" at bounding box center [912, 374] width 746 height 652
click at [1070, 260] on div "Input GooglemeetAction Output" at bounding box center [1024, 374] width 456 height 334
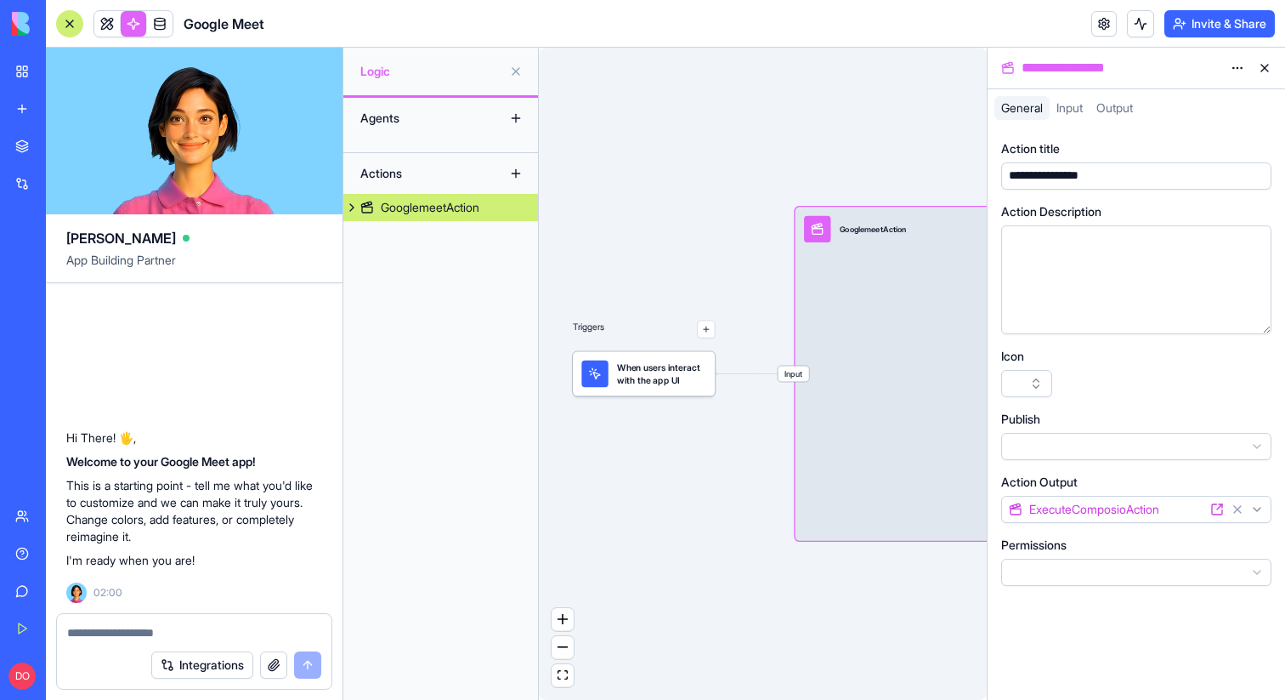
click at [1234, 69] on html "**********" at bounding box center [642, 350] width 1285 height 700
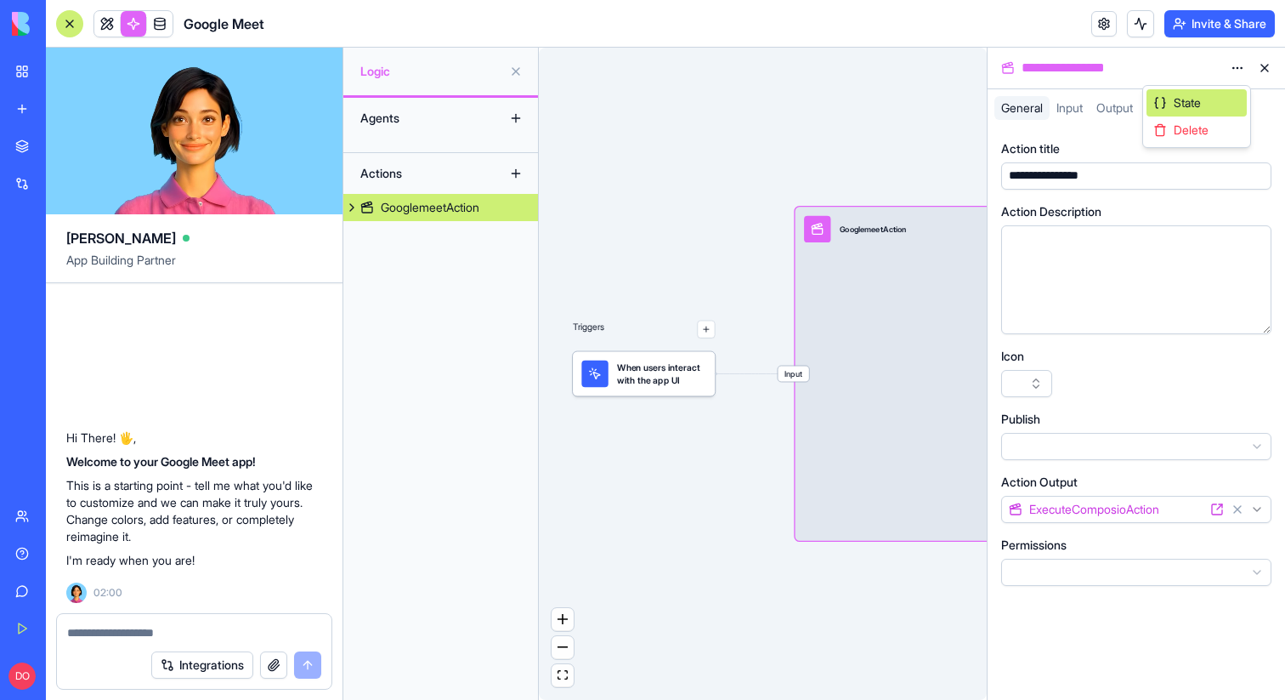
click at [1166, 101] on div "State" at bounding box center [1197, 102] width 100 height 27
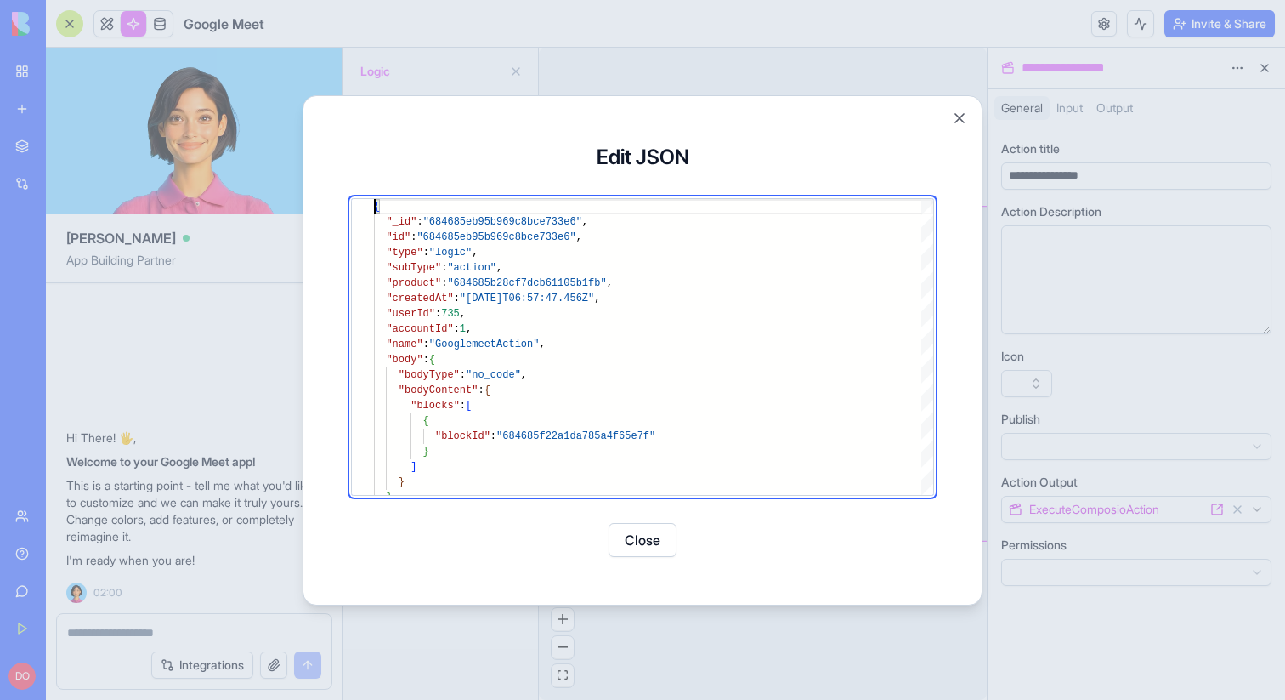
click at [634, 542] on button "Close" at bounding box center [643, 540] width 68 height 34
